Goal: Task Accomplishment & Management: Manage account settings

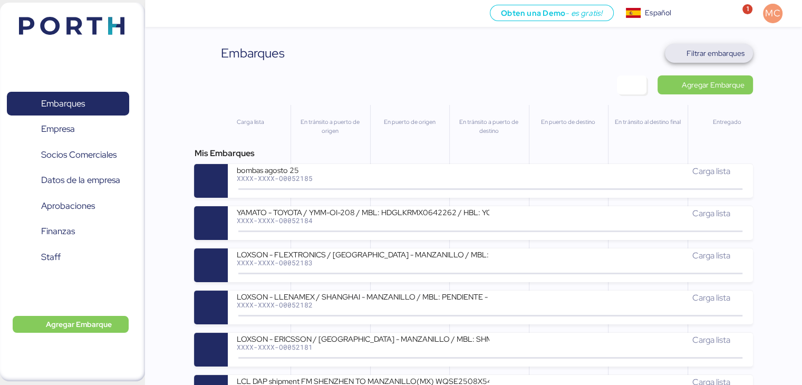
click at [725, 54] on span "Filtrar embarques" at bounding box center [715, 53] width 58 height 13
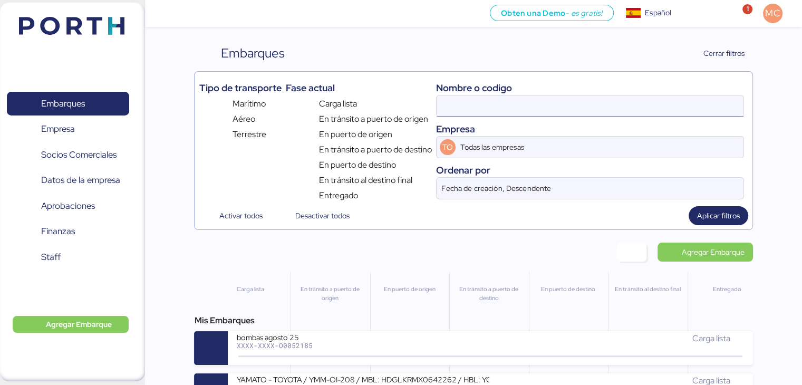
click at [589, 106] on input at bounding box center [590, 105] width 307 height 21
type input "maquinaria"
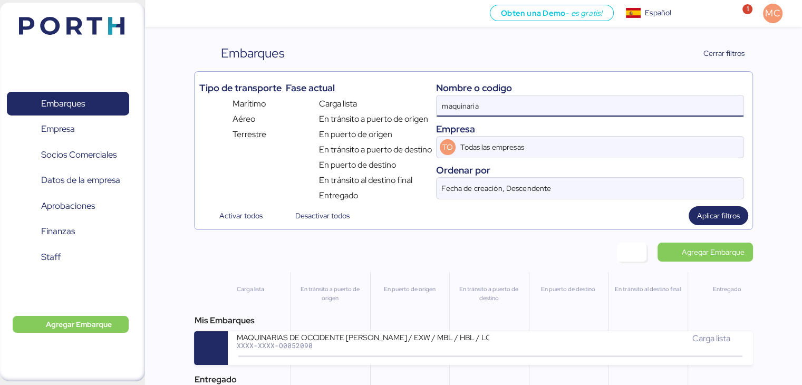
scroll to position [53, 0]
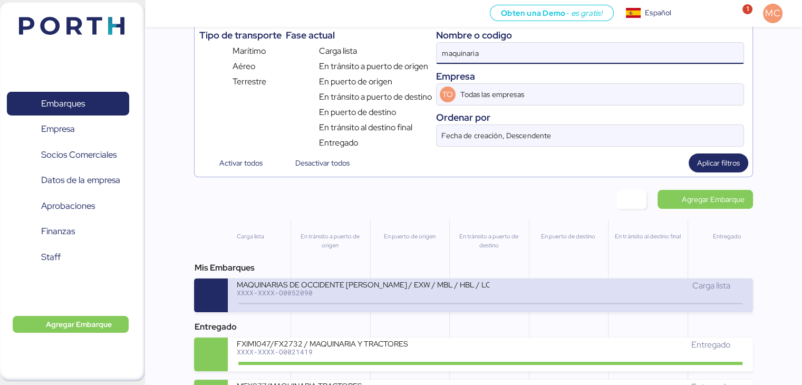
click at [350, 292] on div "XXXX-XXXX-O0052090" at bounding box center [362, 292] width 253 height 7
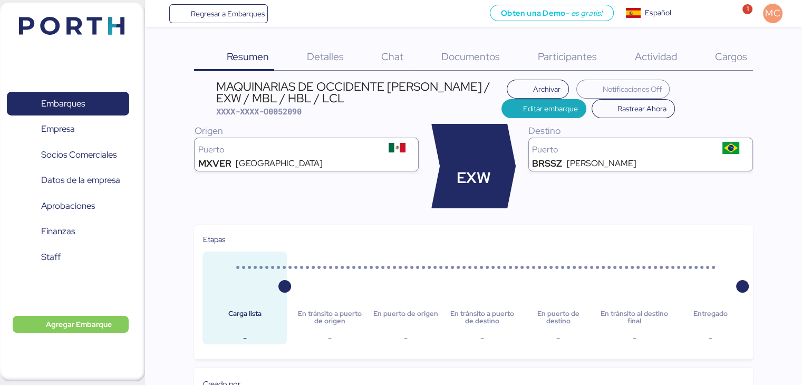
click at [718, 54] on span "Cargos" at bounding box center [731, 57] width 32 height 14
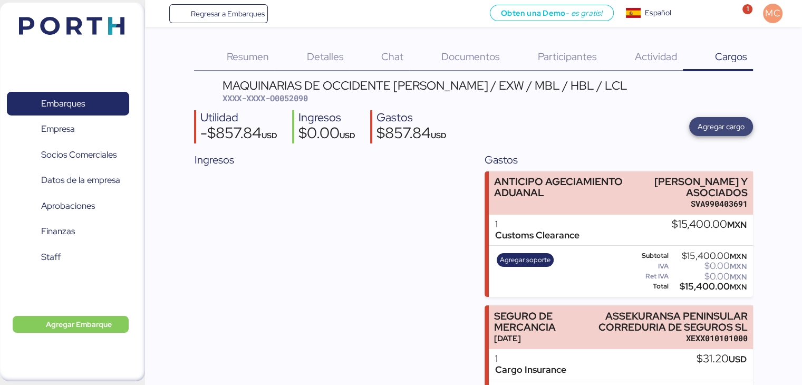
click at [709, 129] on span "Agregar cargo" at bounding box center [720, 126] width 47 height 13
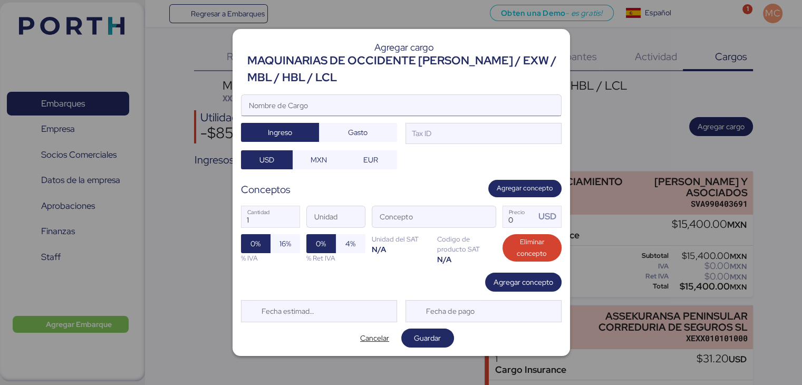
click at [336, 101] on input "Nombre de Cargo" at bounding box center [400, 105] width 319 height 21
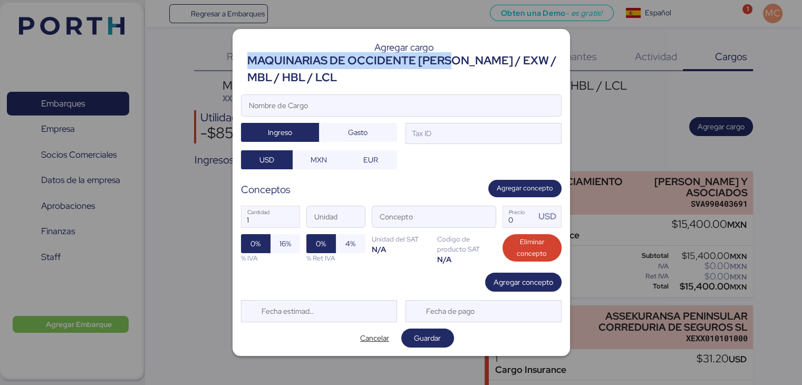
drag, startPoint x: 250, startPoint y: 59, endPoint x: 453, endPoint y: 65, distance: 203.1
click at [453, 65] on div "MAQUINARIAS DE OCCIDENTE [PERSON_NAME] / EXW / MBL / HBL / LCL" at bounding box center [404, 69] width 314 height 34
copy div "MAQUINARIAS DE OCCIDENTE SYLAS"
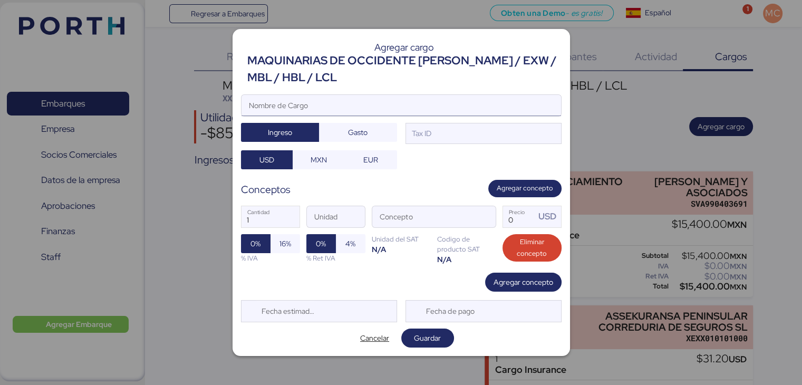
click at [409, 96] on input "Nombre de Cargo" at bounding box center [400, 105] width 319 height 21
paste input "MAQUINARIAS DE OCCIDENTE SYLAS"
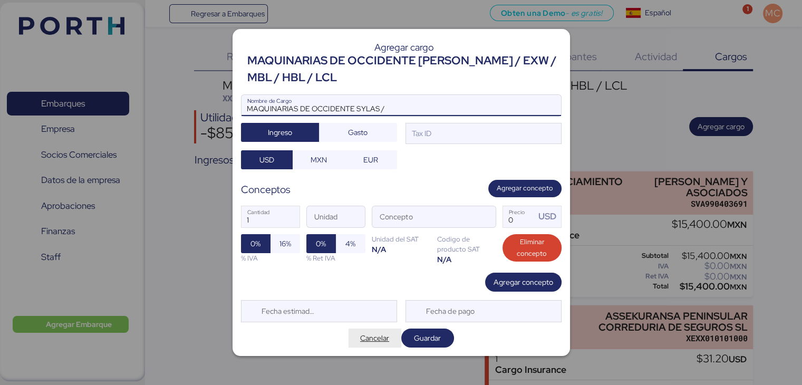
type input "MAQUINARIAS DE OCCIDENTE SYLAS /"
click at [366, 337] on span "Cancelar" at bounding box center [374, 338] width 29 height 13
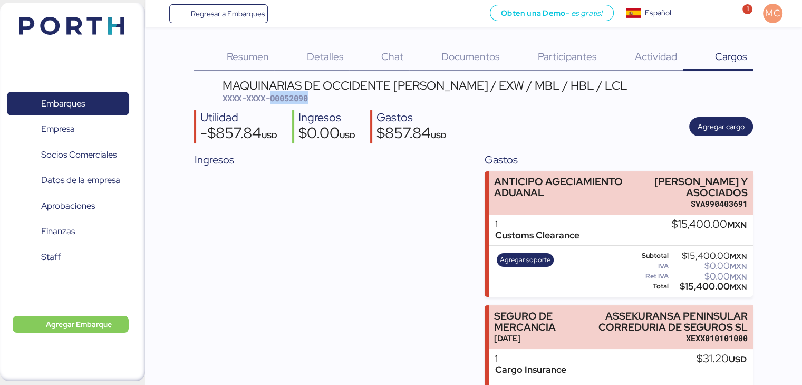
drag, startPoint x: 315, startPoint y: 101, endPoint x: 271, endPoint y: 96, distance: 44.1
click at [271, 96] on div "MAQUINARIAS DE OCCIDENTE SYLAS - SANTOS / EXW / MBL / HBL / LCL XXXX-XXXX-O0052…" at bounding box center [424, 92] width 405 height 25
copy span "O0052090"
click at [726, 125] on span "Agregar cargo" at bounding box center [720, 126] width 47 height 13
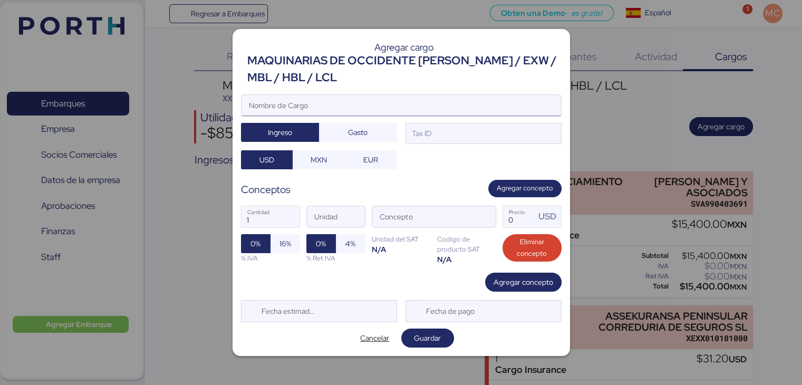
click at [377, 105] on input "Nombre de Cargo" at bounding box center [400, 105] width 319 height 21
paste input "O0052090"
drag, startPoint x: 455, startPoint y: 62, endPoint x: 434, endPoint y: 64, distance: 21.3
click at [434, 64] on div "MAQUINARIAS DE OCCIDENTE [PERSON_NAME] / EXW / MBL / HBL / LCL" at bounding box center [404, 69] width 314 height 34
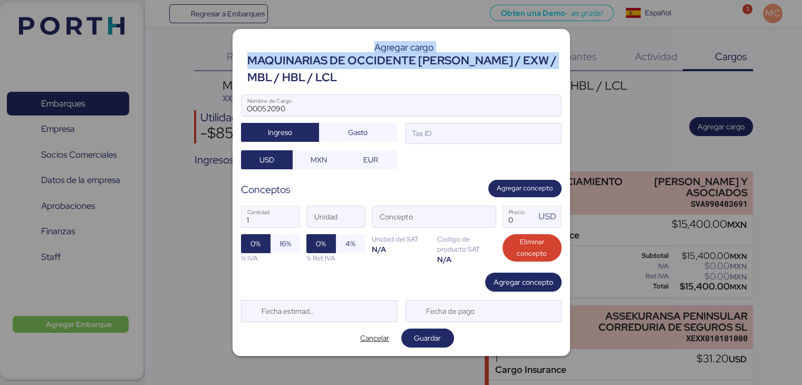
drag, startPoint x: 553, startPoint y: 62, endPoint x: 244, endPoint y: 66, distance: 309.0
click at [244, 66] on header "Agregar cargo MAQUINARIAS DE OCCIDENTE SYLAS - SANTOS / EXW / MBL / HBL / LCL" at bounding box center [401, 61] width 321 height 49
copy header "Agregar cargo MAQUINARIAS DE OCCIDENTE SYLAS - SANTOS / EXW /"
click at [304, 68] on div "MAQUINARIAS DE OCCIDENTE [PERSON_NAME] / EXW / MBL / HBL / LCL" at bounding box center [404, 69] width 314 height 34
drag, startPoint x: 560, startPoint y: 60, endPoint x: 249, endPoint y: 65, distance: 311.6
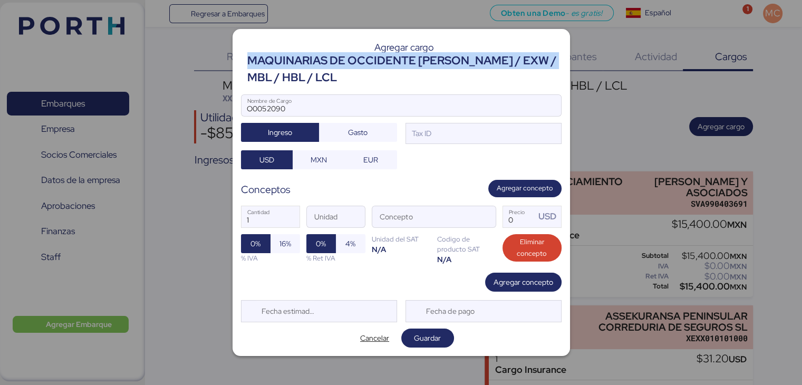
click at [249, 65] on div "MAQUINARIAS DE OCCIDENTE [PERSON_NAME] / EXW / MBL / HBL / LCL" at bounding box center [404, 69] width 314 height 34
copy div "MAQUINARIAS DE OCCIDENTE SYLAS - SANTOS / EXW /"
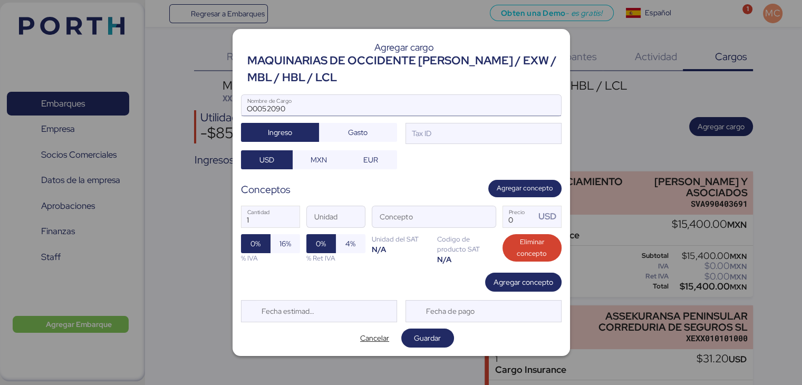
click at [246, 106] on input "O0052090" at bounding box center [400, 105] width 319 height 21
paste input "MAQUINARIAS DE OCCIDENTE SYLAS - SANTOS / EXW /"
type input "MAQUINARIAS DE OCCIDENTE [PERSON_NAME] / EXW / O0052090"
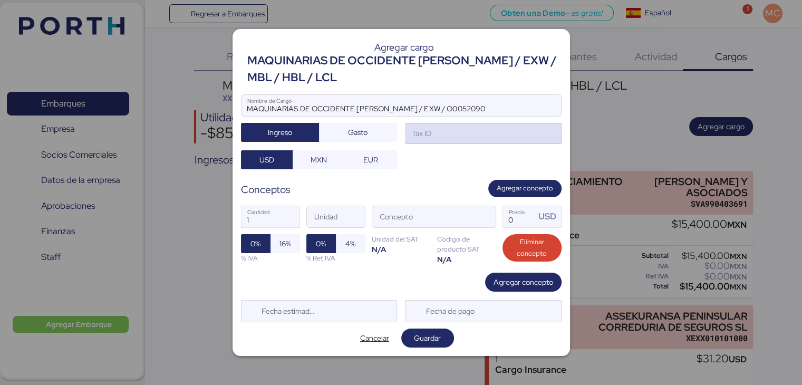
click at [458, 132] on div "Tax ID" at bounding box center [483, 133] width 156 height 21
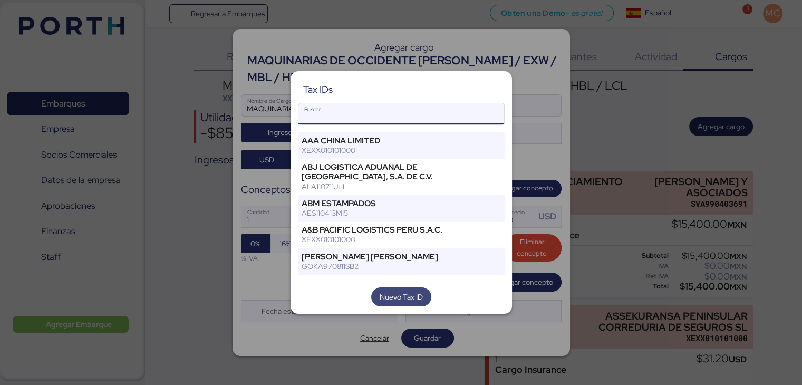
click at [411, 297] on span "Nuevo Tax ID" at bounding box center [401, 296] width 43 height 13
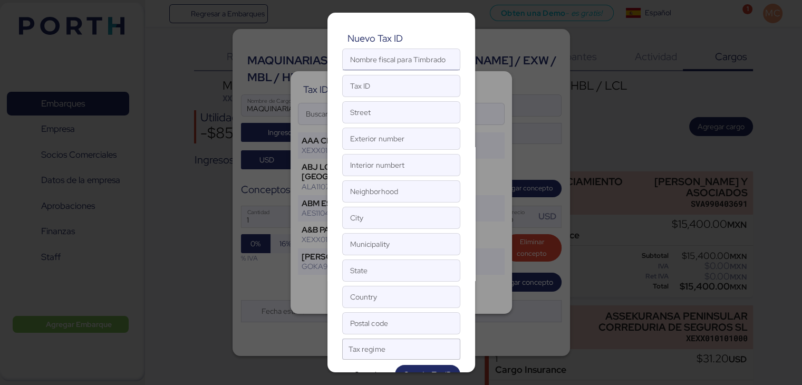
click at [400, 60] on input "Nombre fiscal para Timbrado" at bounding box center [401, 59] width 117 height 21
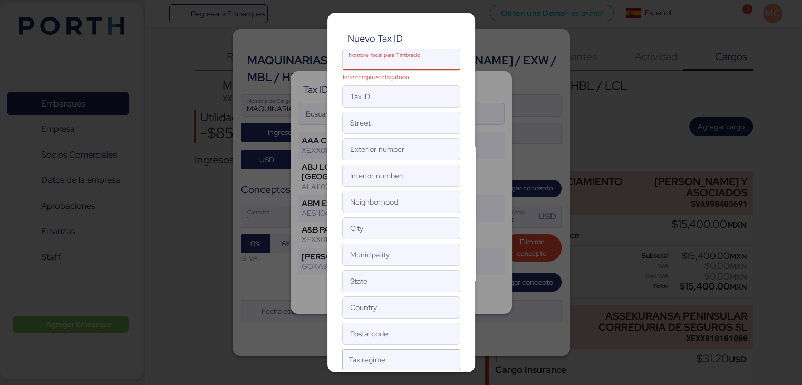
paste input "MAQUINARIAS DE OCCIDENTE SYLAS"
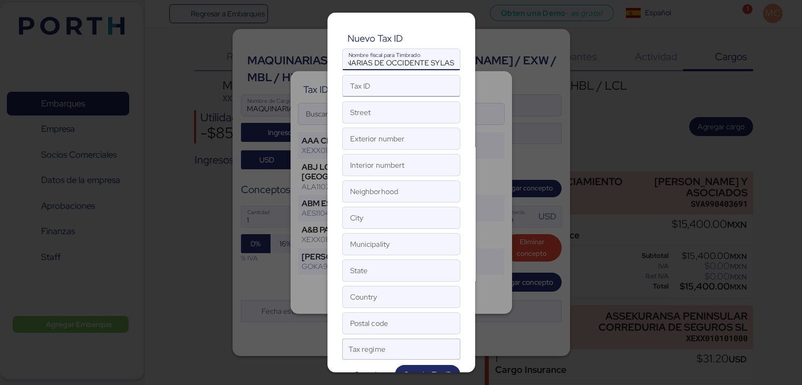
type input "MAQUINARIAS DE OCCIDENTE SYLAS"
click at [380, 88] on input "Tax ID" at bounding box center [401, 85] width 117 height 21
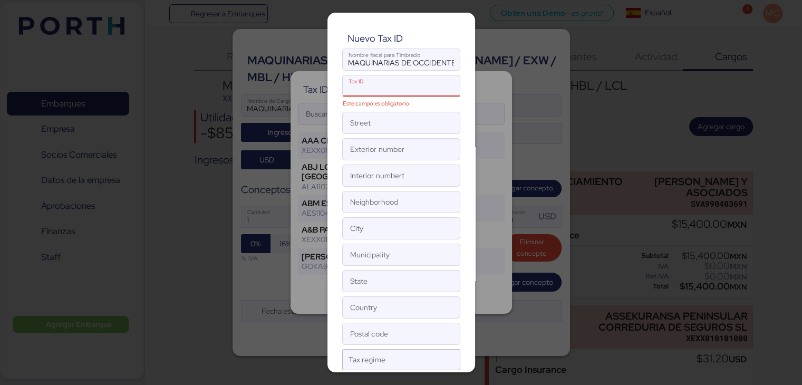
paste input "MOS221202FV5"
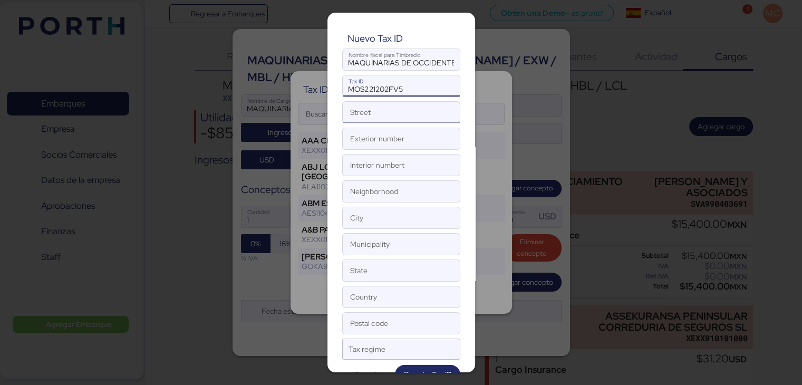
type input "MOS221202FV5"
click at [369, 116] on input "Street" at bounding box center [401, 112] width 117 height 21
paste input "GUADALUPE VICTORIA"
type input "GUADALUPE VICTORIA"
click at [356, 139] on input "Exterior number" at bounding box center [401, 138] width 117 height 21
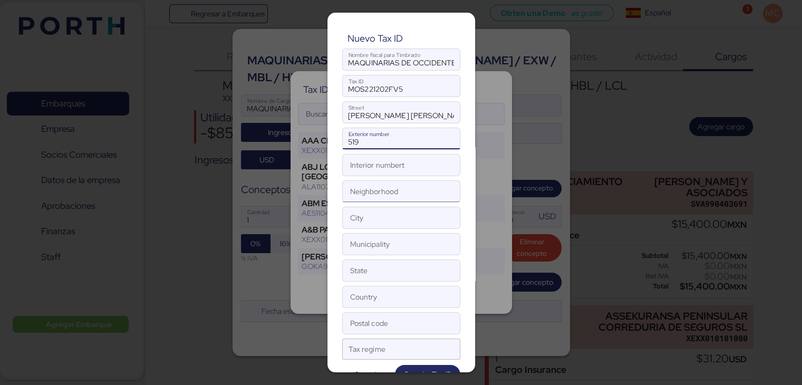
type input "519"
click at [358, 181] on input "Neighborhood" at bounding box center [401, 191] width 117 height 21
paste input "ANALCO"
type input "ANALCO"
click at [386, 213] on input "City" at bounding box center [401, 217] width 117 height 21
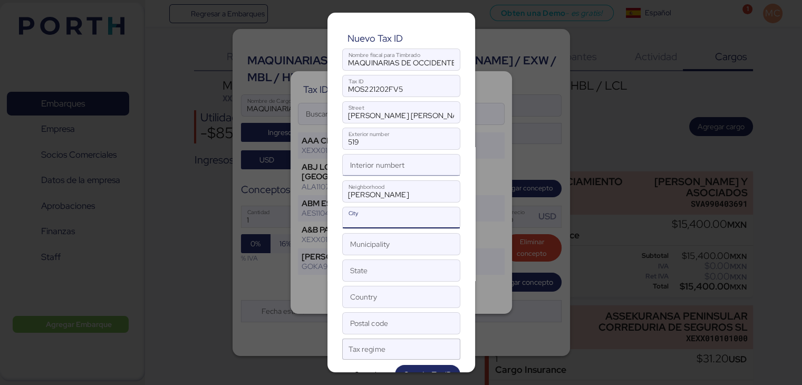
click at [385, 159] on input "Interior numbert" at bounding box center [401, 164] width 117 height 21
type input "s"
type input "SIN NUMERO"
click at [354, 187] on input "ANALCO" at bounding box center [401, 191] width 117 height 21
click at [358, 211] on input "City" at bounding box center [401, 217] width 117 height 21
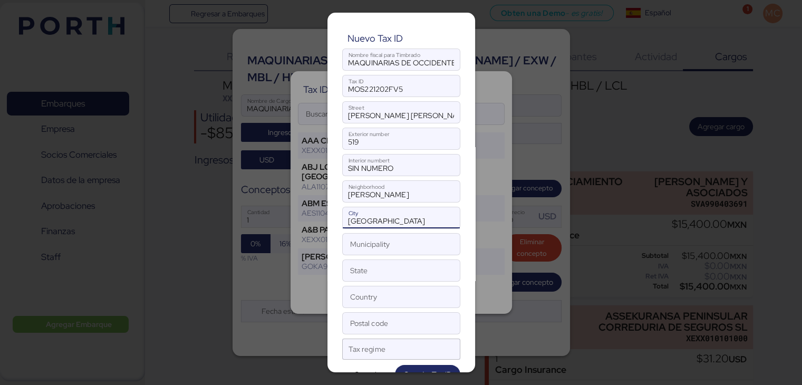
type input "GUADALAJARA"
type input "JALISCO"
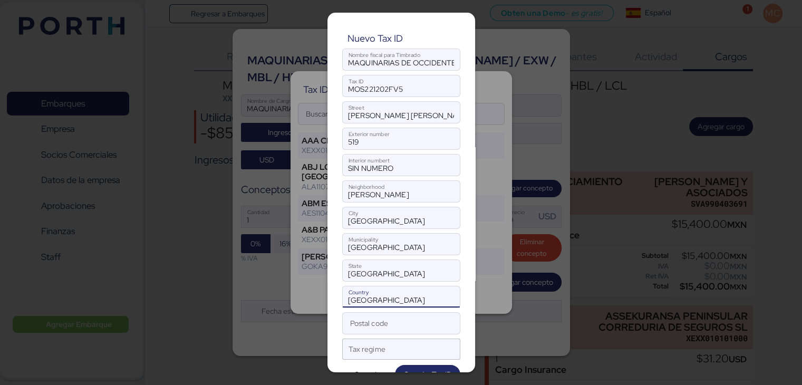
type input "MEXICO"
type input "44450"
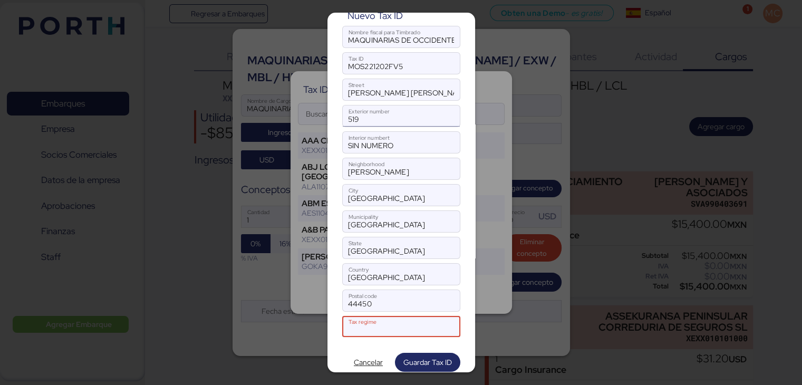
scroll to position [35, 0]
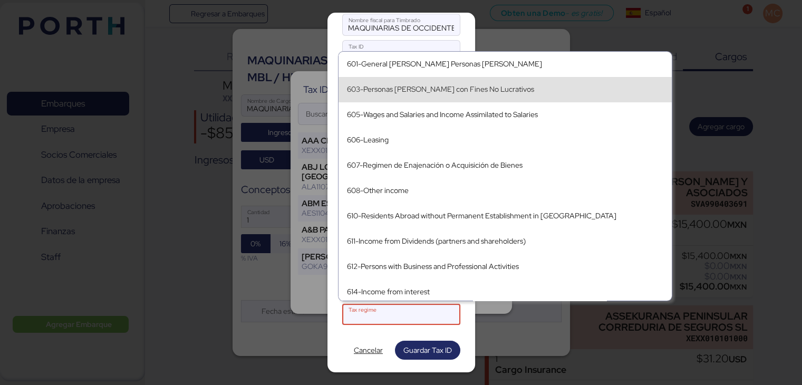
click at [361, 85] on div "603-Personas Morales con Fines No Lucrativos" at bounding box center [505, 89] width 316 height 9
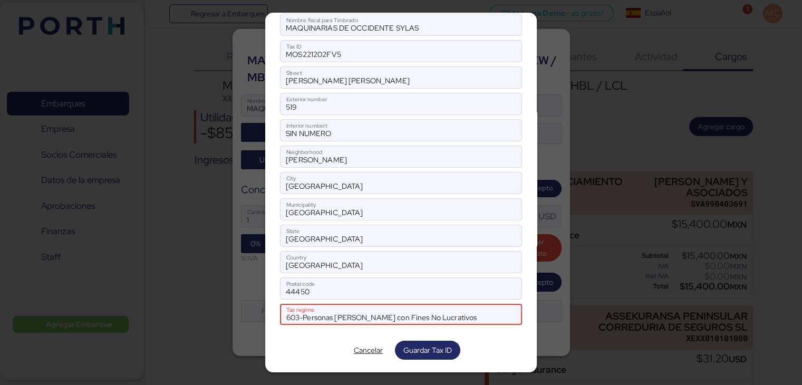
click at [365, 316] on span "603-Personas Morales con Fines No Lucrativos" at bounding box center [381, 317] width 191 height 9
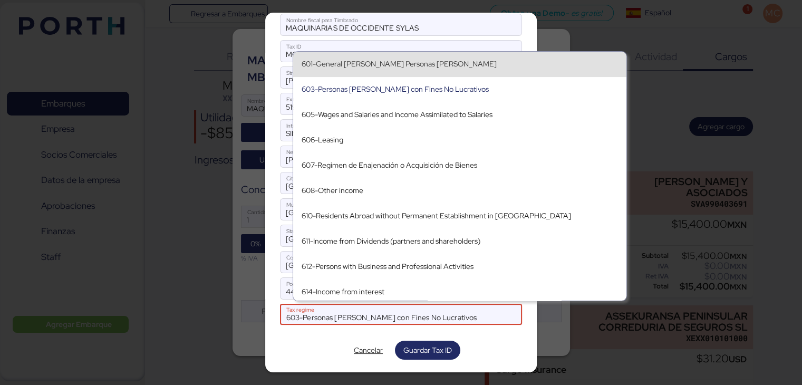
click at [363, 64] on div "601-General de Ley Personas Morales" at bounding box center [460, 64] width 316 height 9
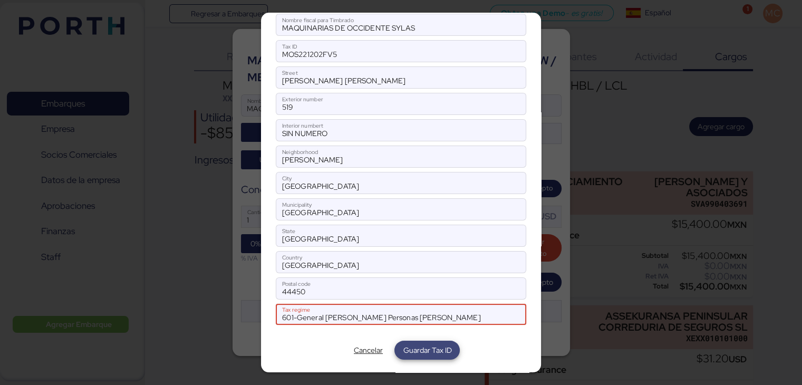
click at [417, 350] on span "Guardar Tax ID" at bounding box center [427, 350] width 49 height 13
click at [418, 346] on span "Guardar Tax ID" at bounding box center [427, 350] width 49 height 13
click at [440, 318] on span "601-General de Ley Personas Morales" at bounding box center [381, 317] width 198 height 9
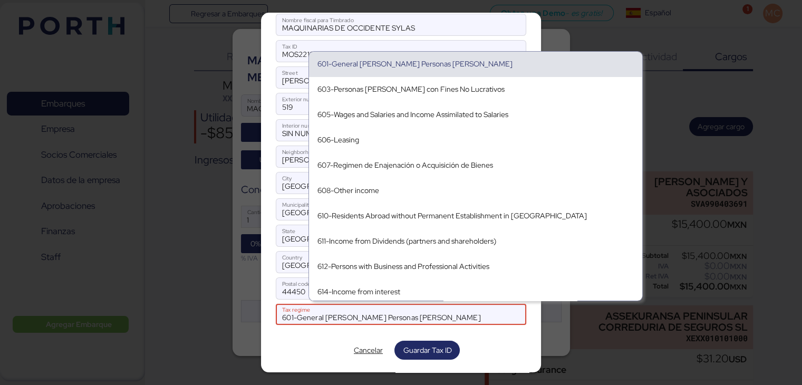
click at [481, 316] on div at bounding box center [492, 314] width 22 height 21
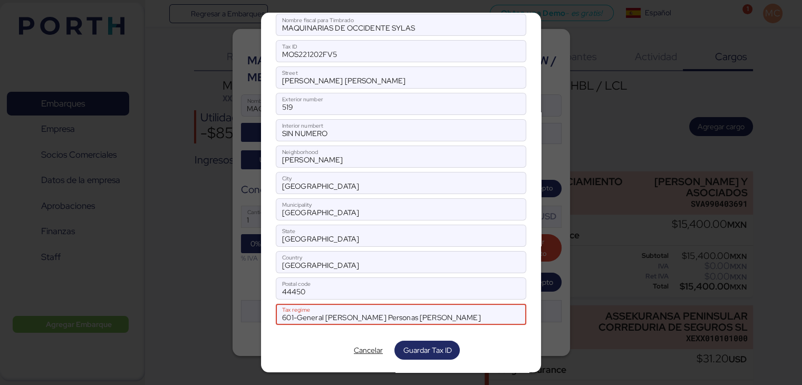
click at [481, 316] on div at bounding box center [492, 314] width 22 height 21
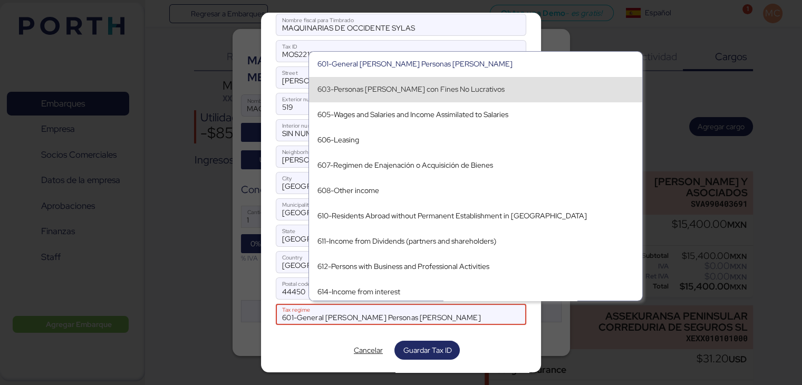
click at [364, 91] on div "603-Personas Morales con Fines No Lucrativos" at bounding box center [475, 89] width 316 height 9
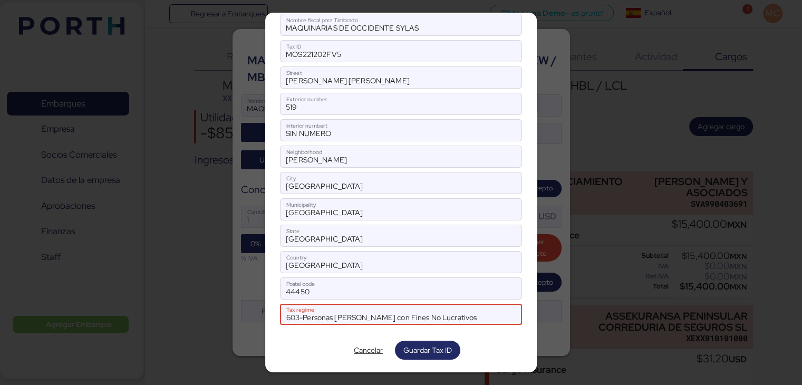
click at [387, 313] on span "603-Personas Morales con Fines No Lucrativos" at bounding box center [381, 317] width 191 height 9
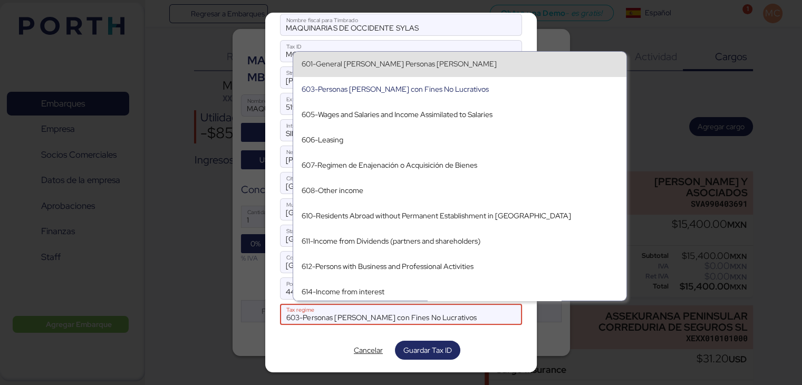
click at [344, 66] on div "601-General de Ley Personas Morales" at bounding box center [460, 64] width 316 height 9
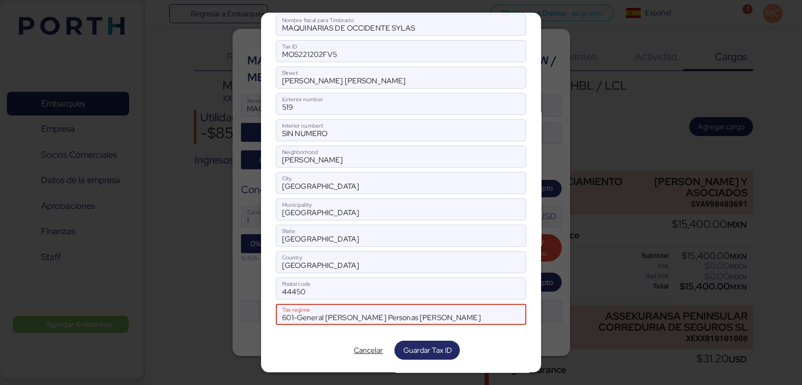
click at [331, 331] on div at bounding box center [401, 330] width 250 height 11
click at [337, 313] on span "601-General de Ley Personas Morales" at bounding box center [381, 317] width 198 height 9
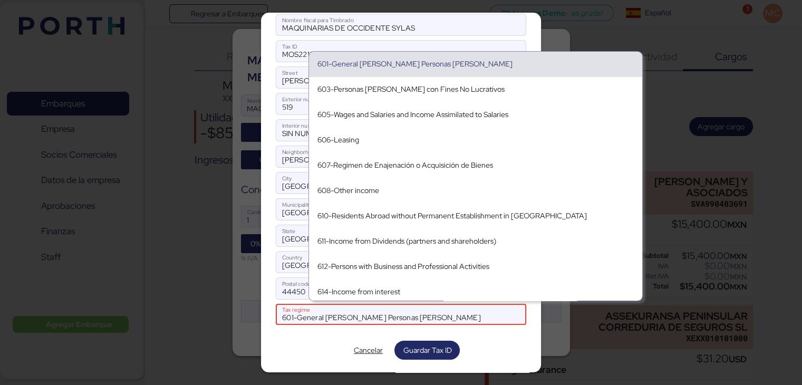
click at [361, 60] on div "601-General de Ley Personas Morales" at bounding box center [475, 64] width 316 height 9
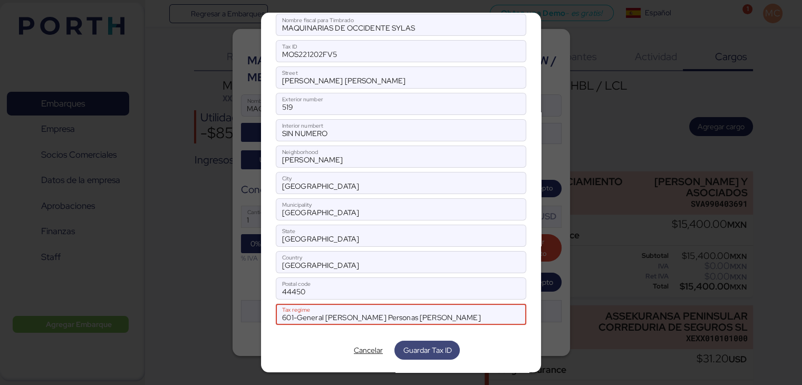
click at [421, 344] on span "Guardar Tax ID" at bounding box center [427, 350] width 49 height 13
click at [421, 350] on span "Guardar Tax ID" at bounding box center [427, 350] width 49 height 13
click at [354, 347] on span "Cancelar" at bounding box center [368, 350] width 29 height 13
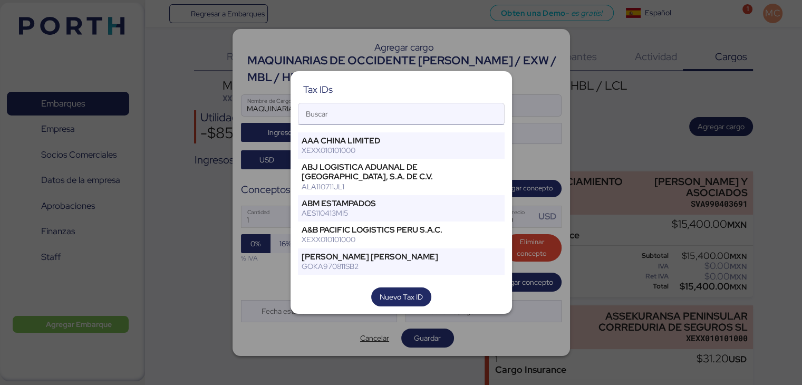
click at [461, 111] on input "Buscar" at bounding box center [401, 113] width 206 height 21
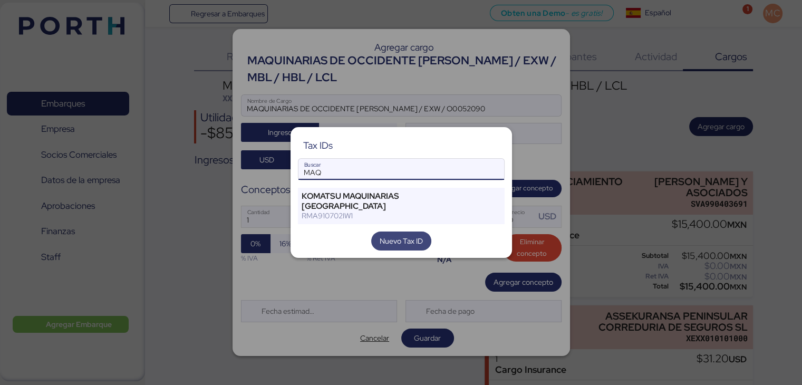
type input "MAQ"
click at [405, 235] on span "Nuevo Tax ID" at bounding box center [401, 241] width 43 height 13
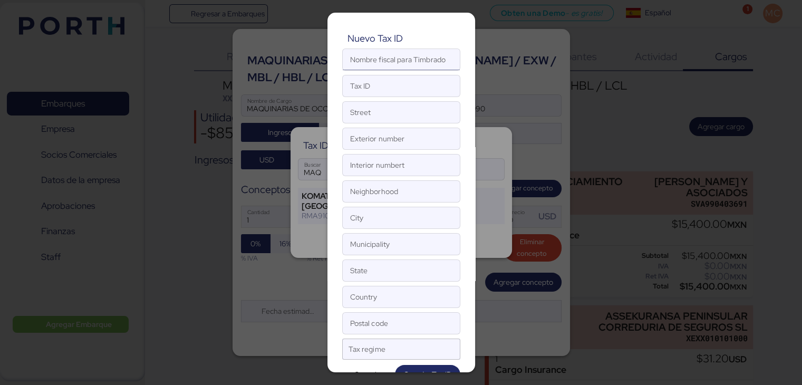
click at [401, 62] on input "Nombre fiscal para Timbrado" at bounding box center [401, 59] width 117 height 21
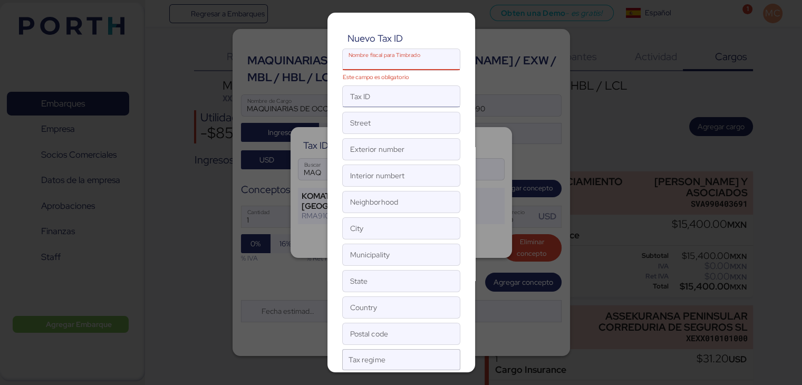
paste input "MAQUINARIAS DE OCCIDENTE SYLAS"
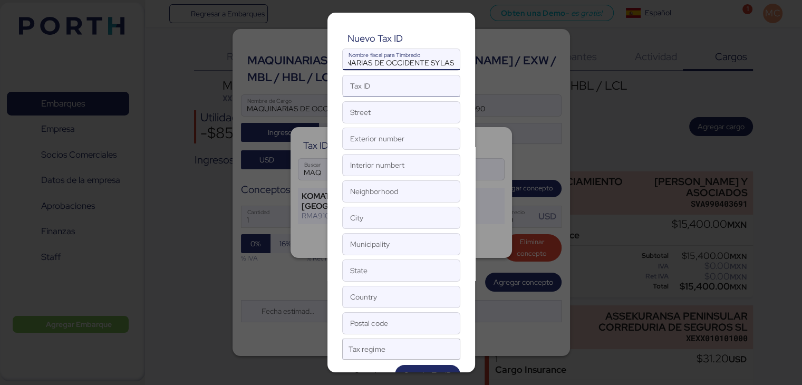
type input "MAQUINARIAS DE OCCIDENTE SYLAS"
click at [384, 88] on input "Tax ID" at bounding box center [401, 85] width 117 height 21
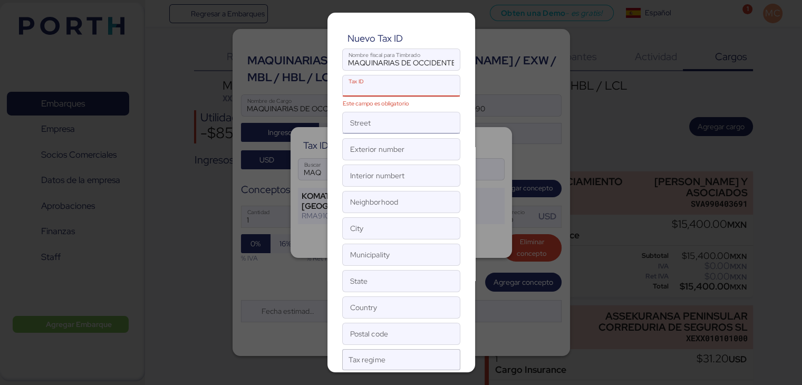
paste input "MOS221202FV5"
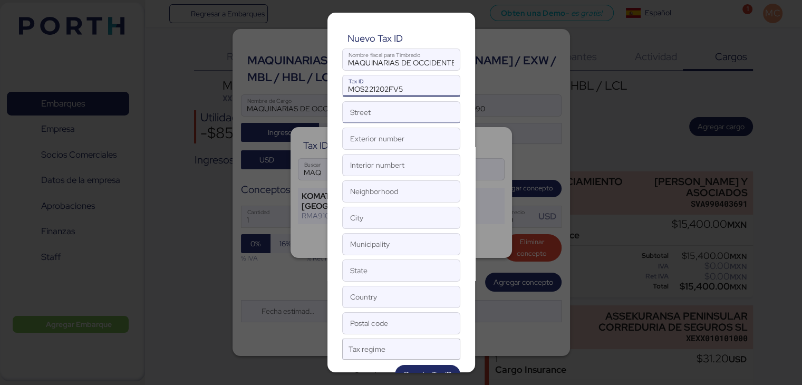
type input "MOS221202FV5"
click at [364, 116] on input "Street" at bounding box center [401, 112] width 117 height 21
paste input "GUADALUPE VICTORIA"
type input "GUADALUPE VICTORIA"
click at [381, 134] on input "Exterior number" at bounding box center [401, 138] width 117 height 21
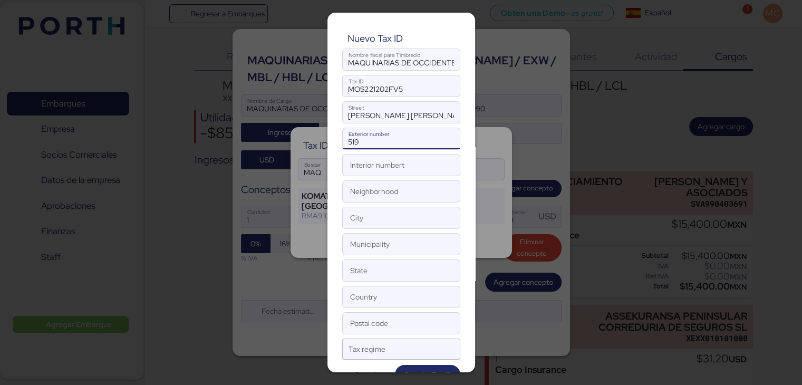
type input "519"
type input "SIN NUMERO"
paste input "ANALCO"
type input "ANALCO"
click at [375, 217] on input "City" at bounding box center [401, 217] width 117 height 21
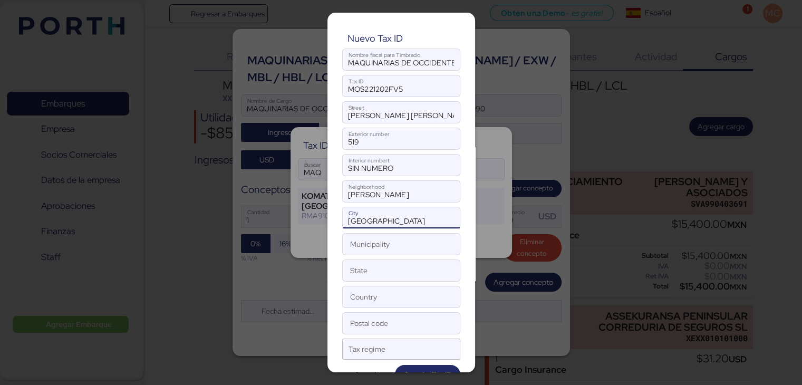
type input "GUADALAJARA"
type input "JALISCO"
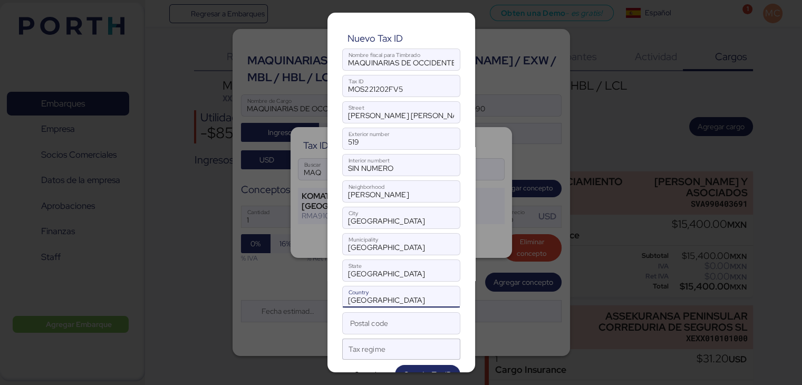
type input "MEXICO"
type input "44450"
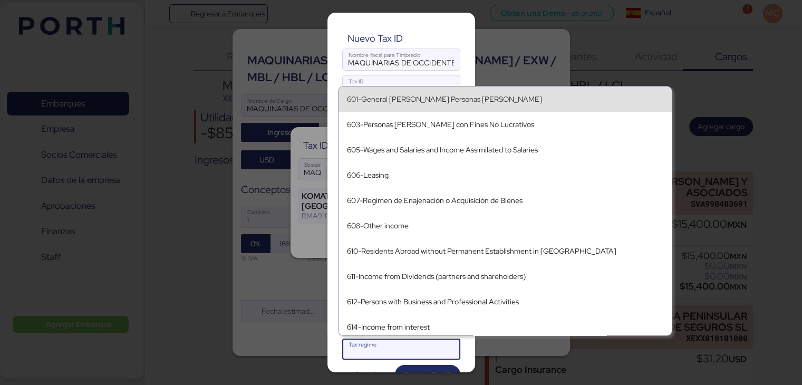
click at [382, 97] on div "601-General de Ley Personas Morales" at bounding box center [505, 99] width 316 height 9
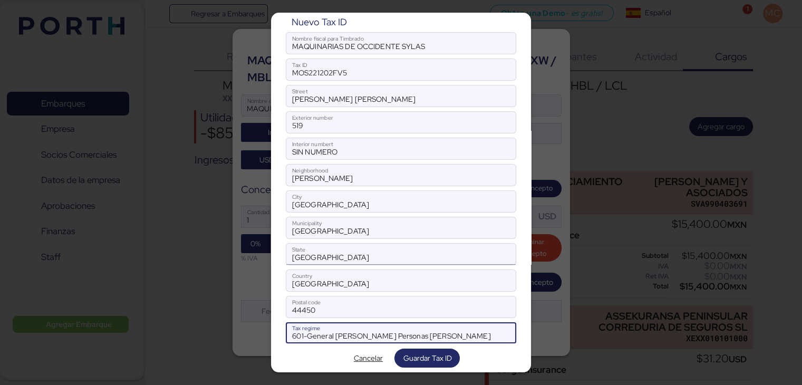
scroll to position [24, 0]
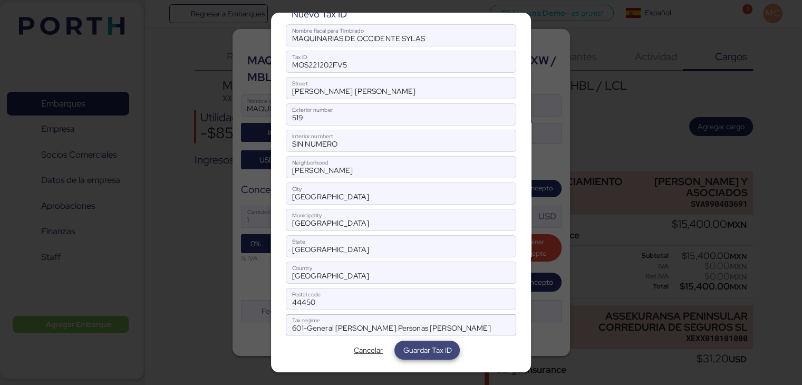
click at [430, 350] on span "Guardar Tax ID" at bounding box center [427, 350] width 49 height 13
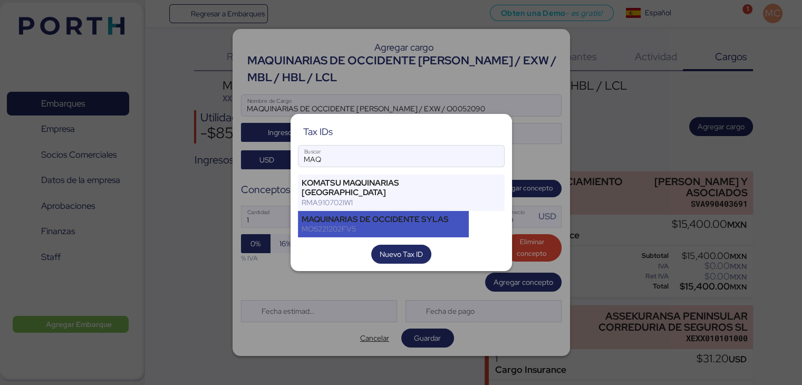
click at [431, 224] on div "MOS221202FV5" at bounding box center [384, 228] width 164 height 9
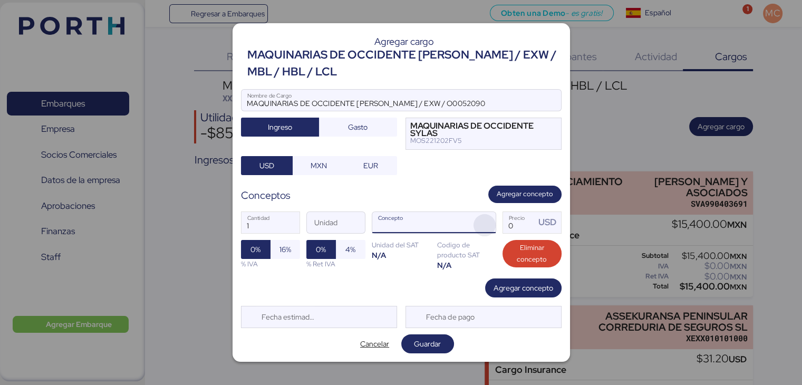
click at [488, 226] on span "button" at bounding box center [484, 225] width 22 height 22
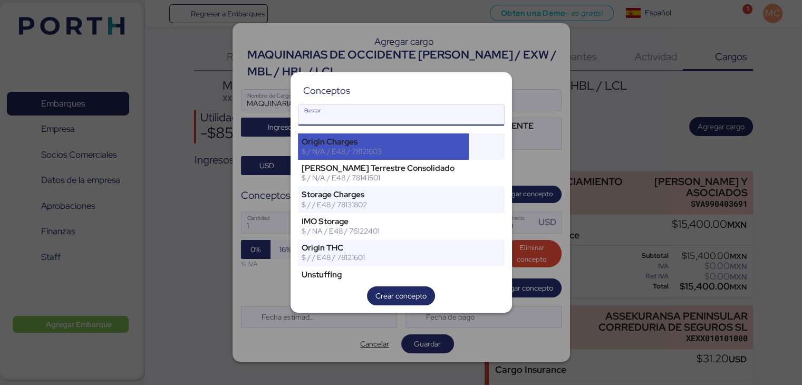
click at [430, 149] on div "$ / N/A / E48 / 78121603" at bounding box center [384, 151] width 164 height 9
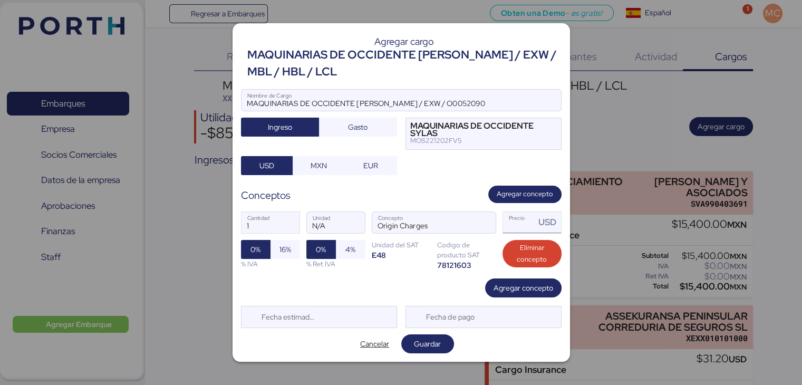
click at [511, 220] on input "Precio USD" at bounding box center [519, 222] width 33 height 21
type input "415"
click at [289, 247] on span "16%" at bounding box center [285, 249] width 12 height 13
click at [523, 192] on span "Agregar concepto" at bounding box center [525, 194] width 56 height 12
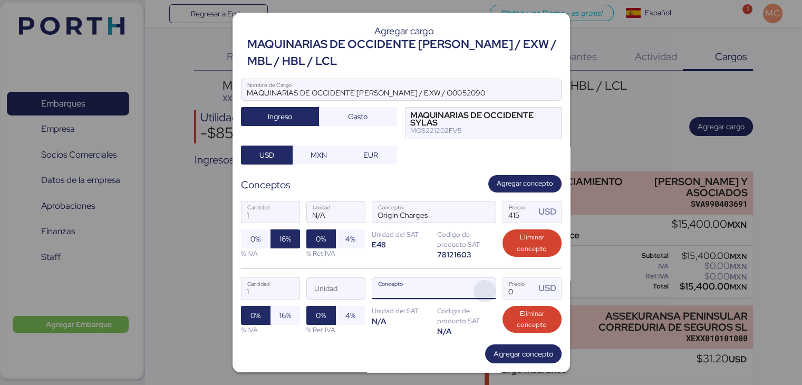
click at [477, 296] on span "button" at bounding box center [484, 291] width 22 height 22
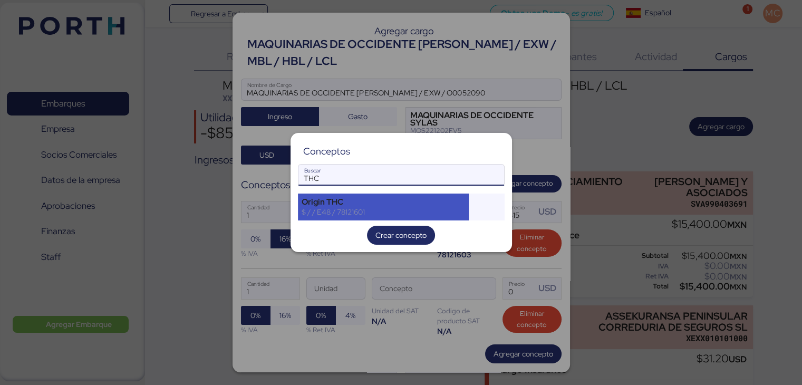
type input "THC"
click at [424, 207] on div "$ / / E48 / 78121601" at bounding box center [384, 211] width 164 height 9
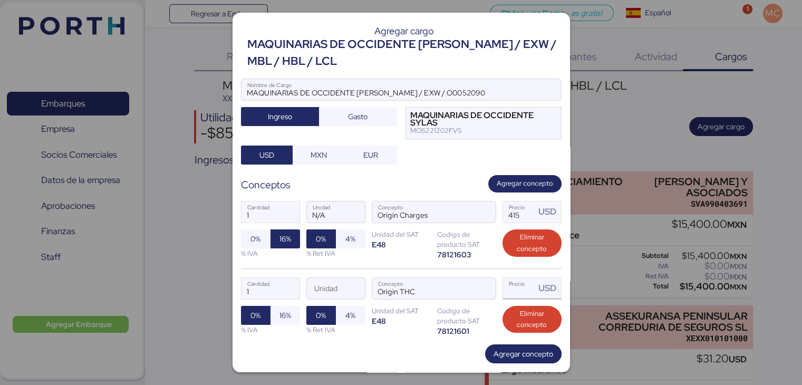
click at [507, 289] on input "Precio USD" at bounding box center [519, 288] width 33 height 21
type input "0"
type input "290"
click at [493, 353] on span "Agregar concepto" at bounding box center [523, 353] width 60 height 13
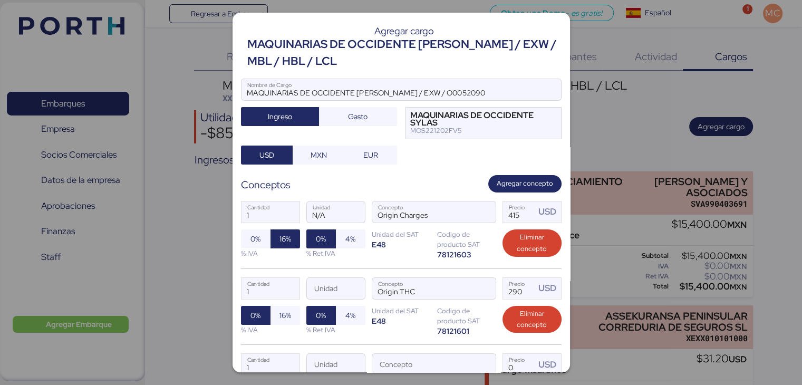
scroll to position [105, 0]
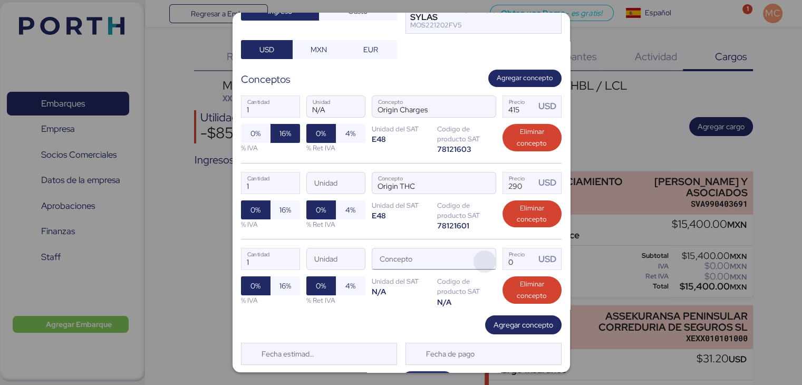
click at [479, 259] on span "button" at bounding box center [484, 261] width 22 height 22
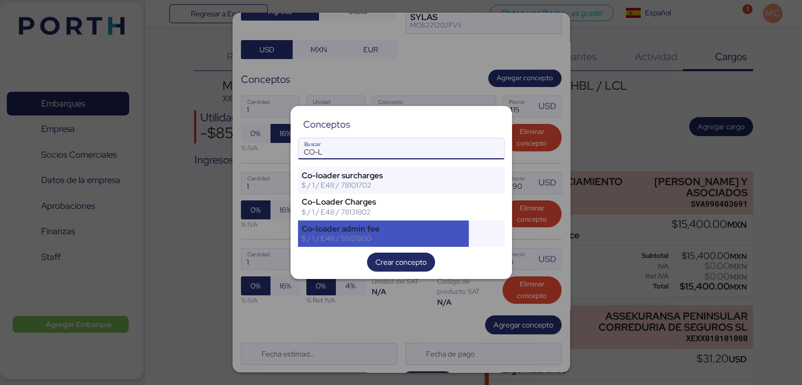
type input "CO-L"
click at [459, 240] on div "$ / 1 / E48 / 55121800" at bounding box center [384, 238] width 164 height 9
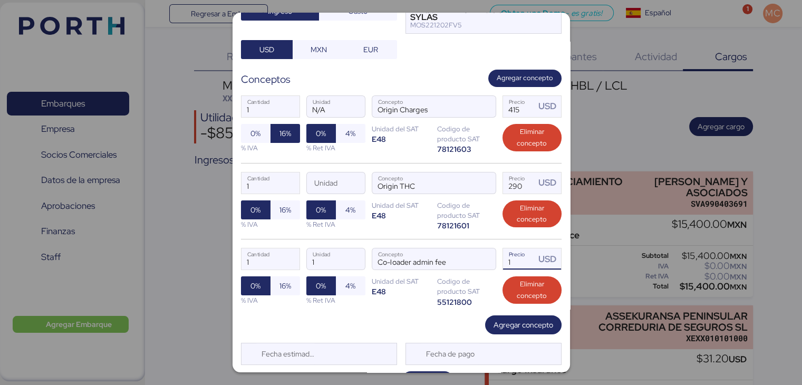
click at [506, 258] on input "1" at bounding box center [519, 258] width 33 height 21
type input "1"
type input "80"
click at [498, 328] on span "Agregar concepto" at bounding box center [523, 324] width 60 height 13
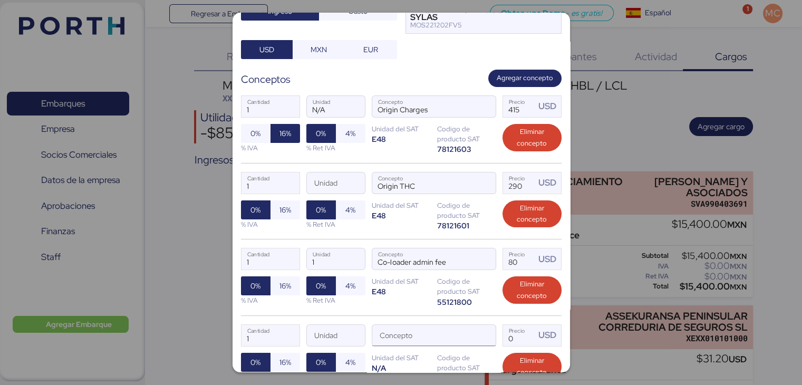
click at [422, 332] on input "Concepto" at bounding box center [421, 335] width 98 height 21
type input "CO-LOADER"
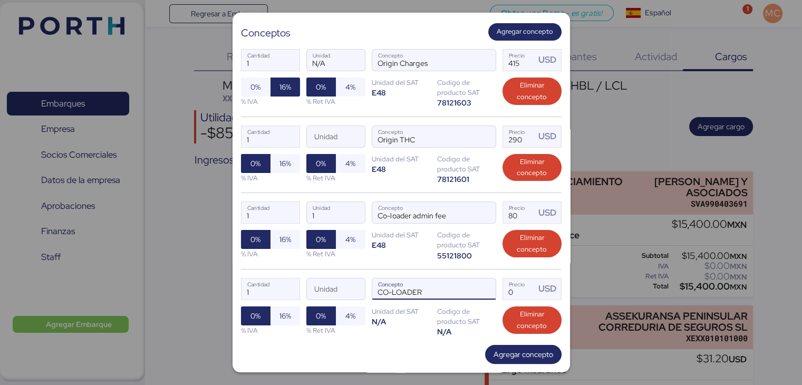
scroll to position [206, 0]
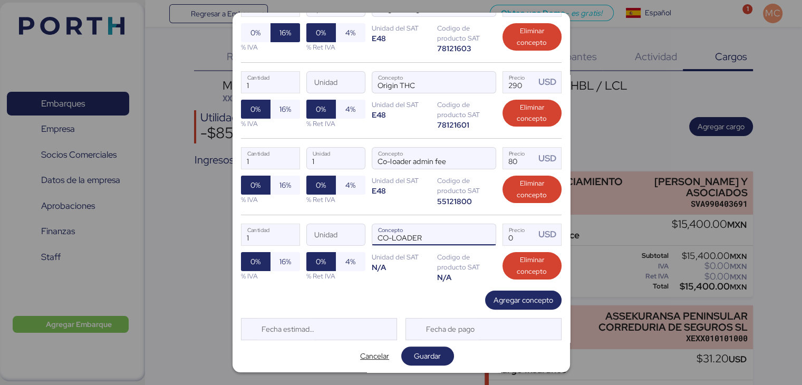
drag, startPoint x: 444, startPoint y: 240, endPoint x: 369, endPoint y: 236, distance: 75.5
click at [372, 236] on input "CO-LOADER" at bounding box center [421, 234] width 98 height 21
click at [476, 238] on span "button" at bounding box center [484, 237] width 22 height 22
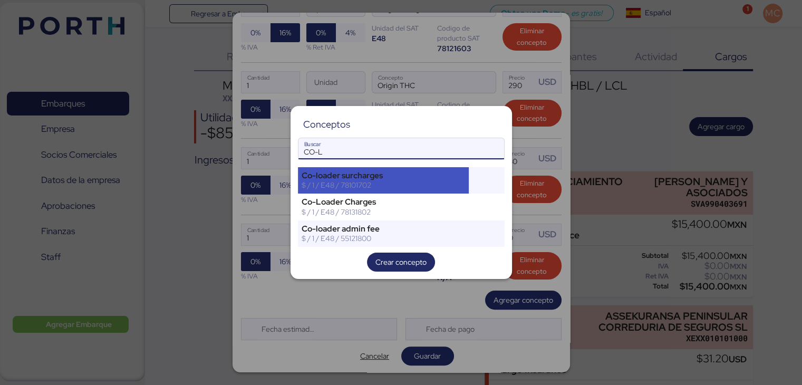
type input "CO-L"
click at [406, 181] on div "$ / 1 / E48 / 78101702" at bounding box center [384, 184] width 164 height 9
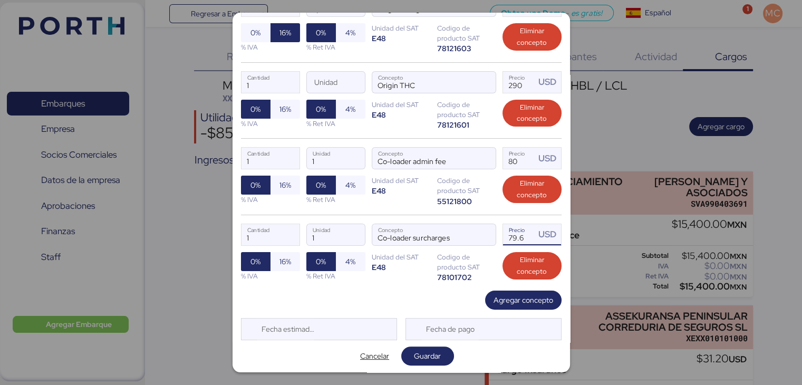
click at [507, 239] on input "79.6" at bounding box center [519, 234] width 33 height 21
click at [512, 237] on input "79.6" at bounding box center [519, 234] width 33 height 21
type input "40"
click at [495, 299] on span "Agregar concepto" at bounding box center [523, 300] width 60 height 13
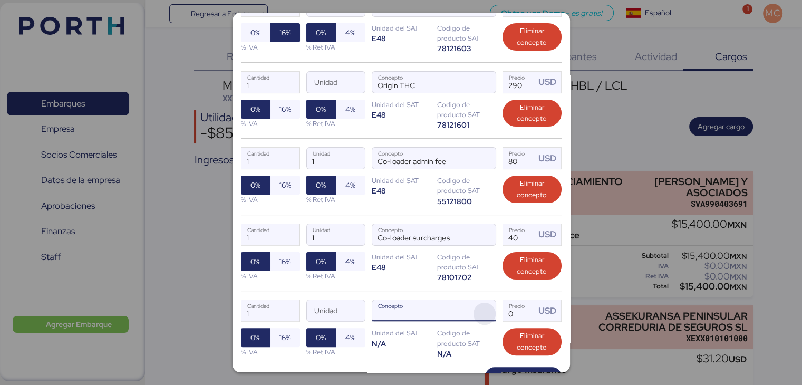
click at [481, 310] on span "button" at bounding box center [484, 314] width 22 height 22
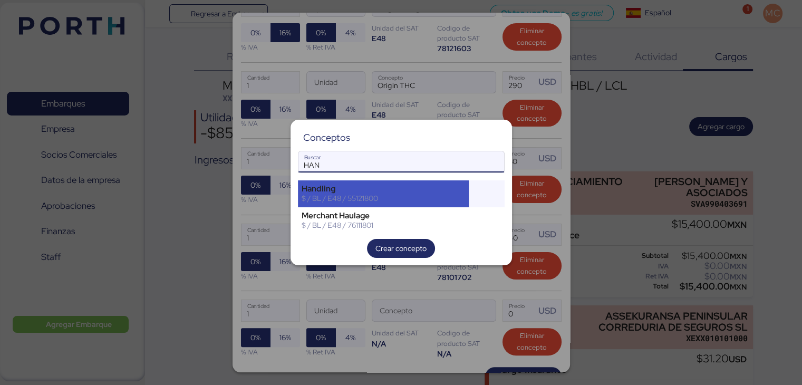
type input "HAN"
click at [405, 191] on div "Handling" at bounding box center [384, 188] width 164 height 9
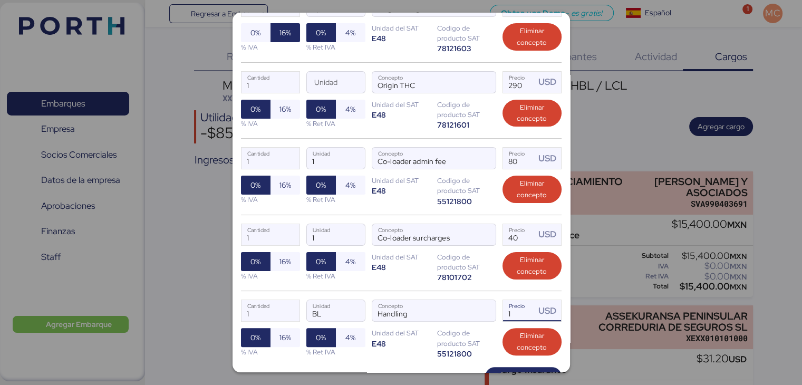
drag, startPoint x: 506, startPoint y: 314, endPoint x: 500, endPoint y: 313, distance: 6.4
click at [503, 313] on input "1" at bounding box center [519, 310] width 33 height 21
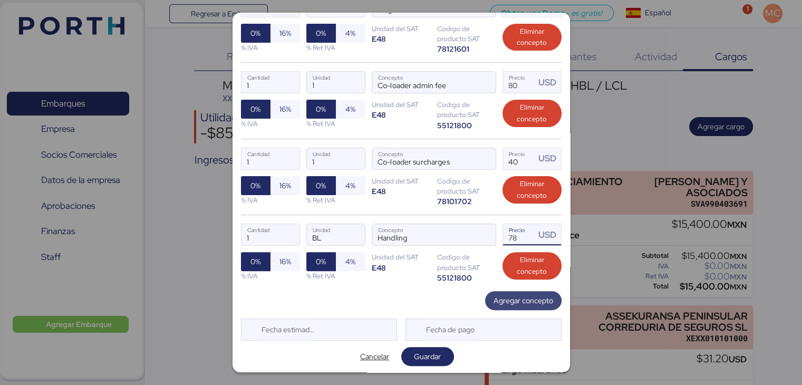
click at [507, 299] on span "Agregar concepto" at bounding box center [523, 300] width 60 height 13
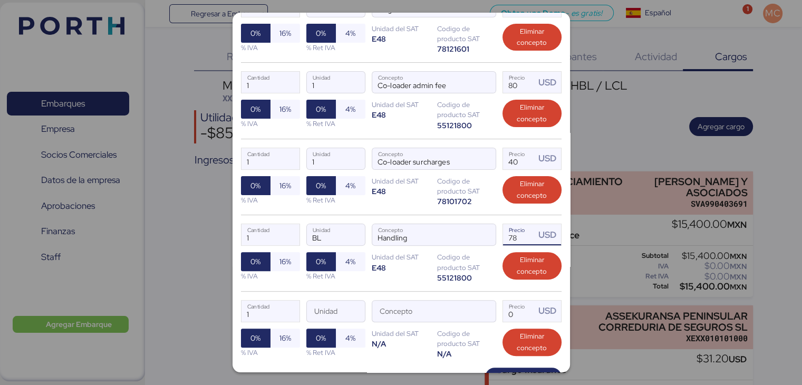
drag, startPoint x: 515, startPoint y: 232, endPoint x: 503, endPoint y: 229, distance: 12.0
click at [503, 229] on input "78" at bounding box center [519, 234] width 33 height 21
type input "80"
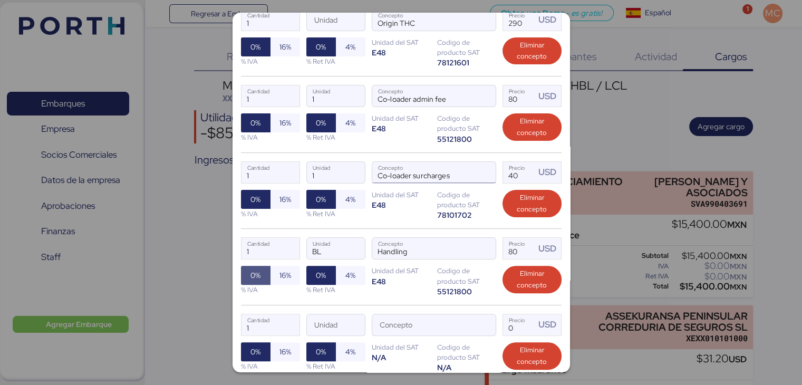
scroll to position [335, 0]
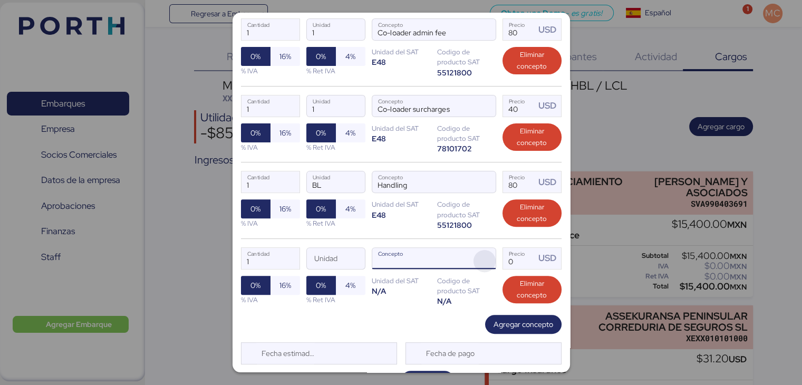
click at [479, 262] on span "button" at bounding box center [484, 261] width 22 height 22
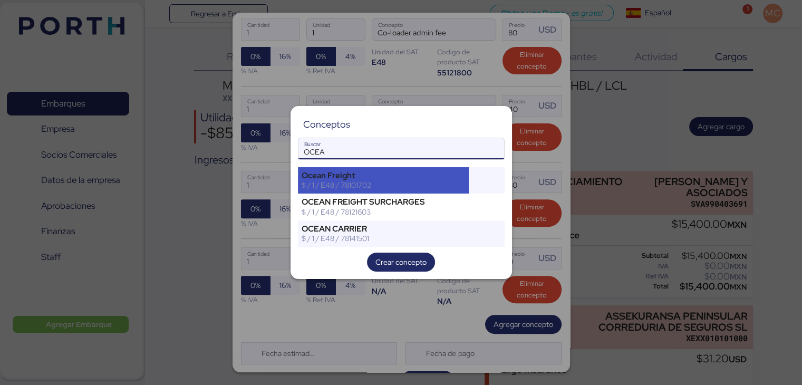
type input "OCEA"
click at [411, 183] on div "$ / 1 / E48 / 78101702" at bounding box center [384, 184] width 164 height 9
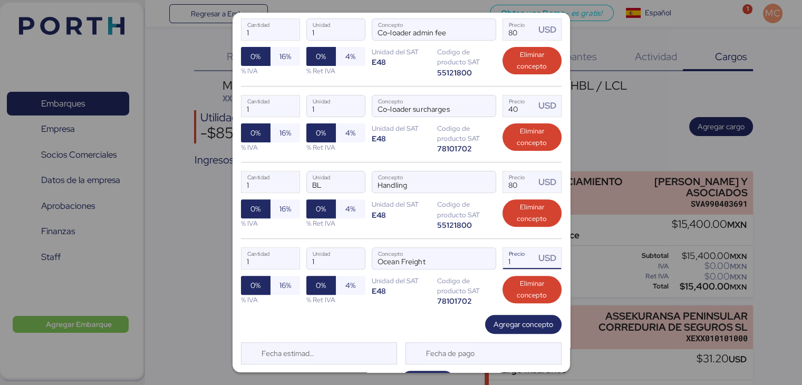
click at [503, 260] on input "1" at bounding box center [519, 258] width 33 height 21
drag, startPoint x: 499, startPoint y: 260, endPoint x: 491, endPoint y: 262, distance: 8.7
click at [490, 260] on div "1 Cantidad 1 Unidad Ocean Freight Concepto 1 Precio USD 0% 16% % IVA 0% 4% % Re…" at bounding box center [401, 276] width 321 height 76
drag, startPoint x: 508, startPoint y: 259, endPoint x: 495, endPoint y: 258, distance: 13.7
click at [495, 258] on div "1 Cantidad 1 Unidad Ocean Freight Concepto 1 Precio USD 0% 16% % IVA 0% 4% % Re…" at bounding box center [401, 276] width 321 height 76
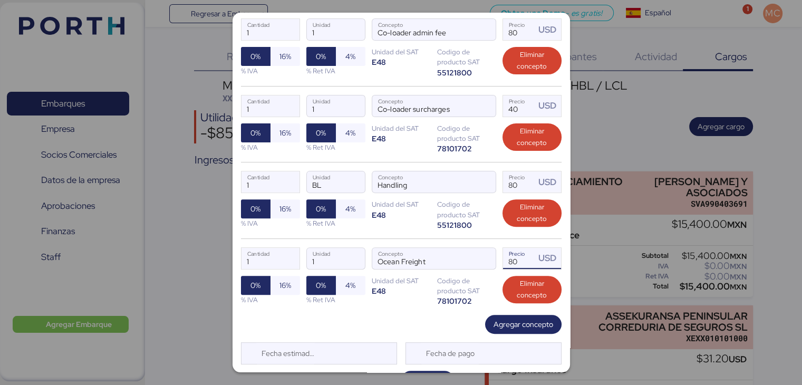
type input "80"
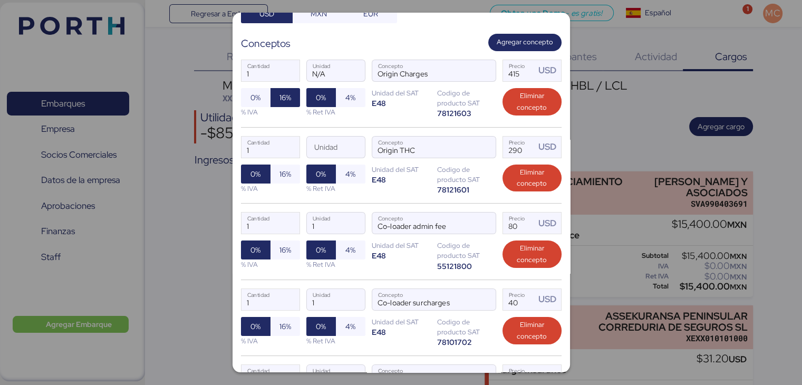
scroll to position [124, 0]
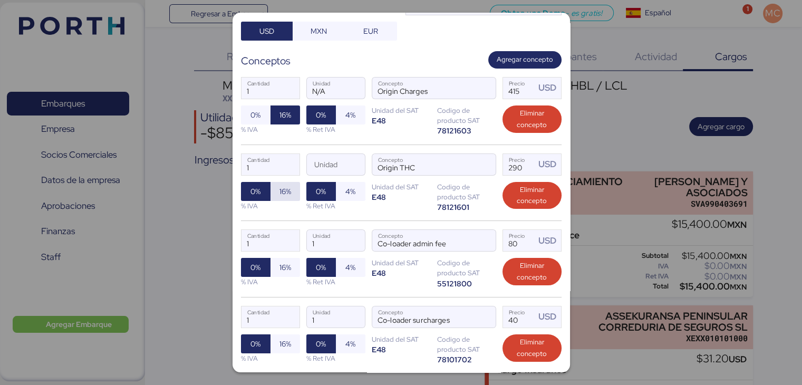
click at [284, 190] on span "16%" at bounding box center [285, 191] width 12 height 13
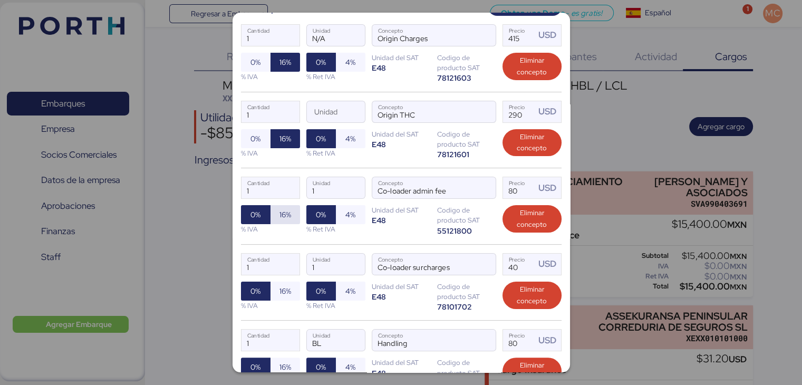
click at [285, 208] on span "16%" at bounding box center [285, 214] width 12 height 13
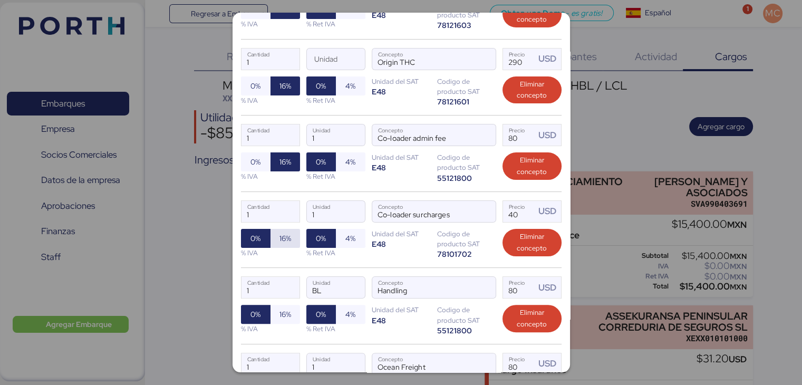
click at [291, 239] on span "16%" at bounding box center [285, 238] width 30 height 19
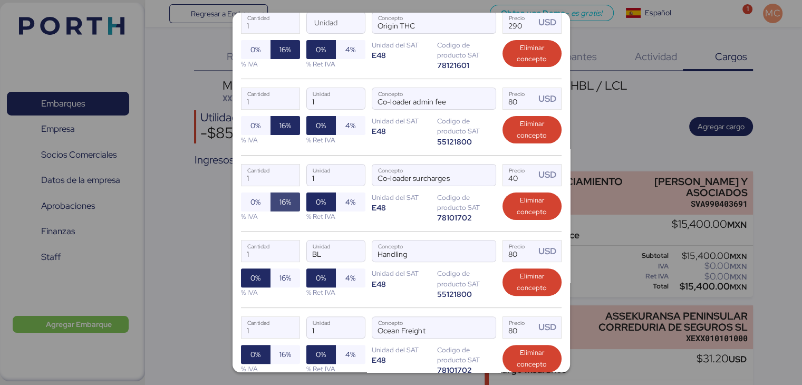
scroll to position [282, 0]
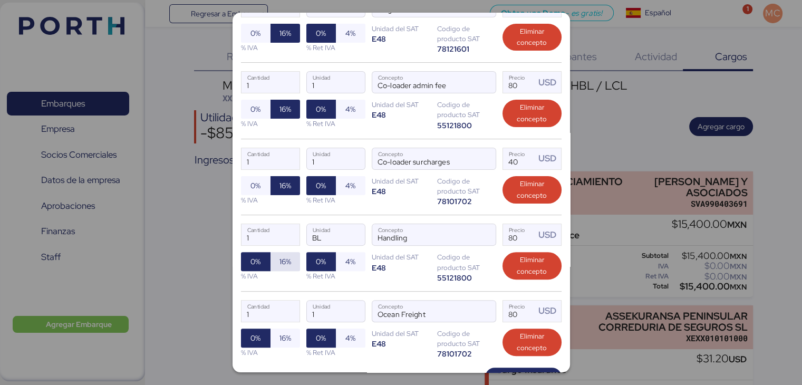
click at [283, 260] on span "16%" at bounding box center [285, 261] width 12 height 13
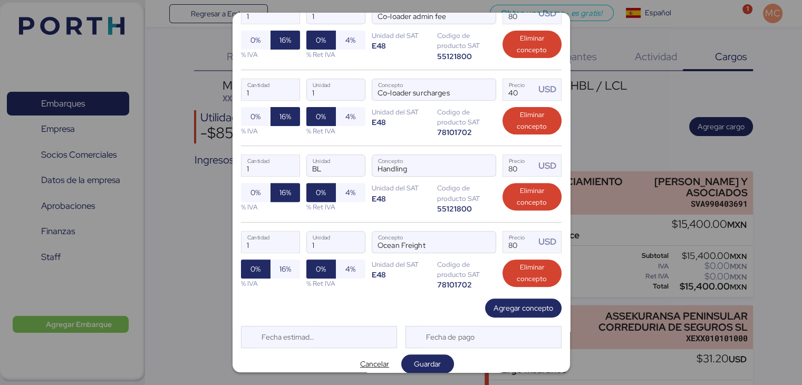
scroll to position [358, 0]
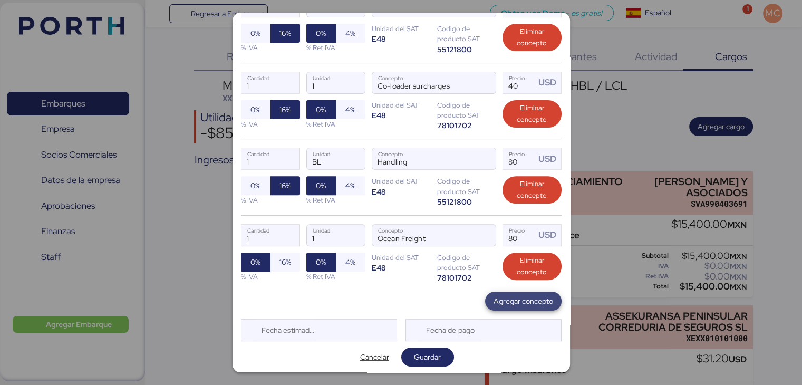
click at [496, 296] on span "Agregar concepto" at bounding box center [523, 301] width 60 height 13
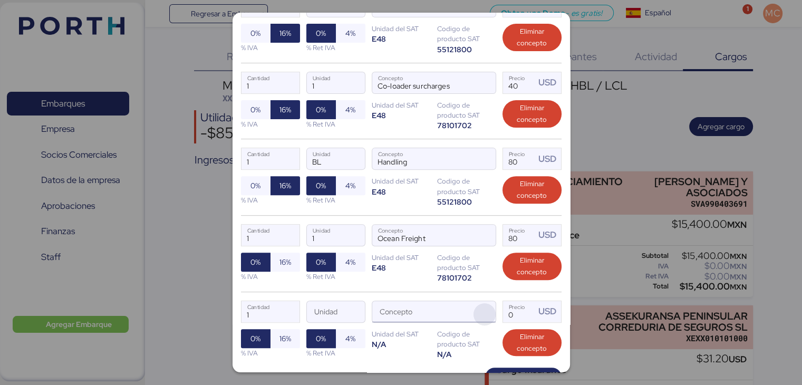
click at [481, 315] on span "button" at bounding box center [484, 314] width 22 height 22
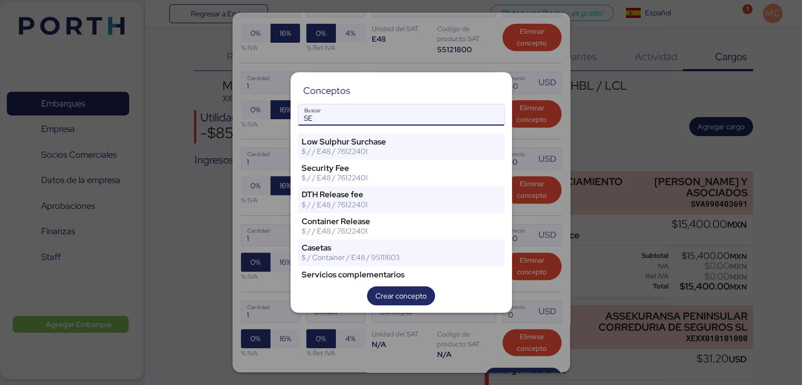
type input "S"
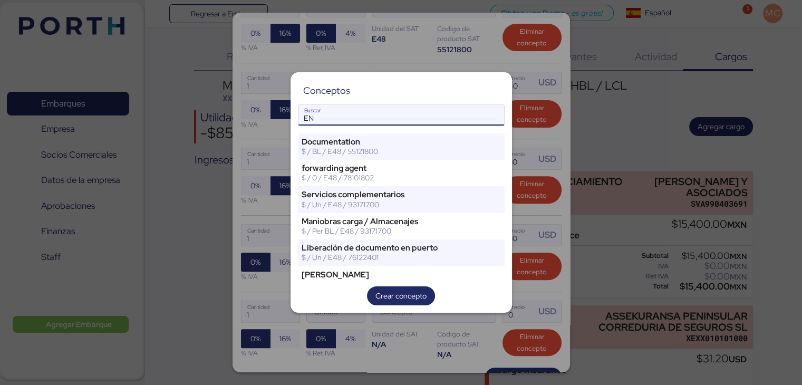
type input "E"
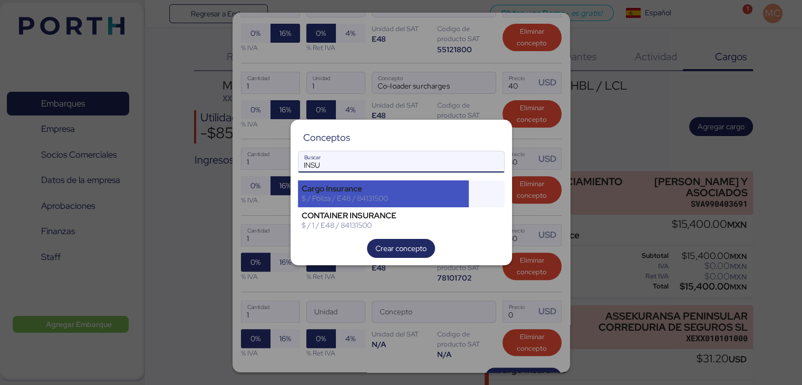
type input "INSU"
click at [421, 190] on div "Cargo Insurance" at bounding box center [384, 188] width 164 height 9
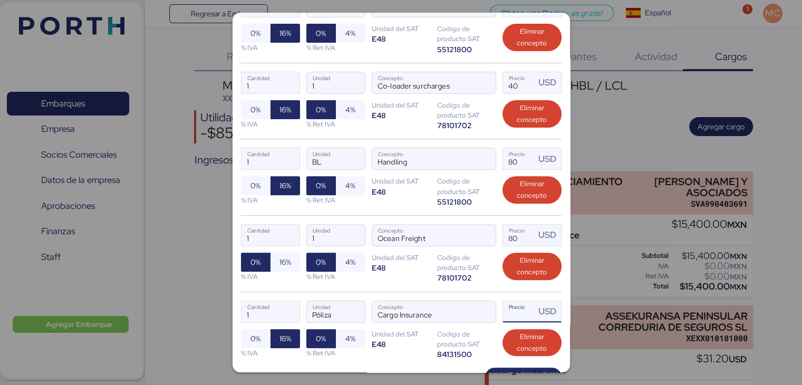
click at [506, 312] on input "Precio USD" at bounding box center [519, 311] width 33 height 21
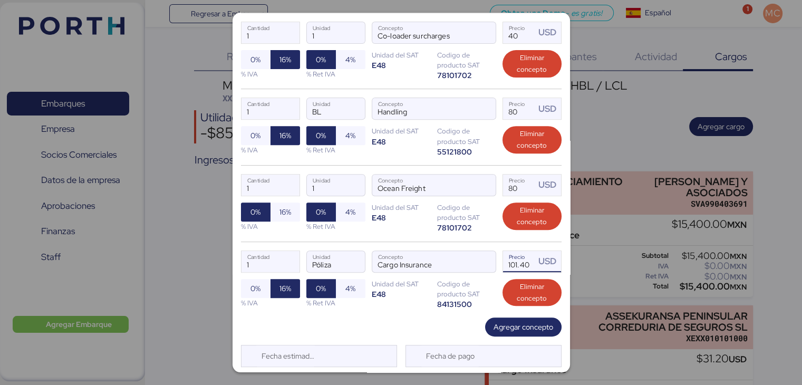
scroll to position [434, 0]
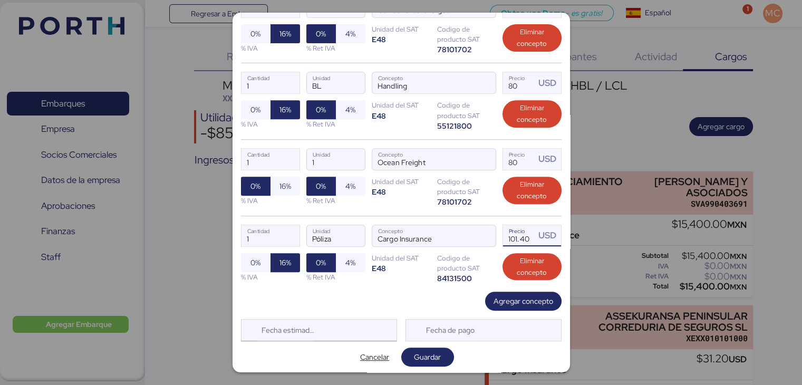
type input "101.4"
click at [344, 336] on div "Fecha estimada de pago" at bounding box center [319, 330] width 156 height 22
click at [496, 353] on div "Cancelar Guardar" at bounding box center [401, 356] width 321 height 19
click at [424, 356] on span "Guardar" at bounding box center [427, 357] width 27 height 13
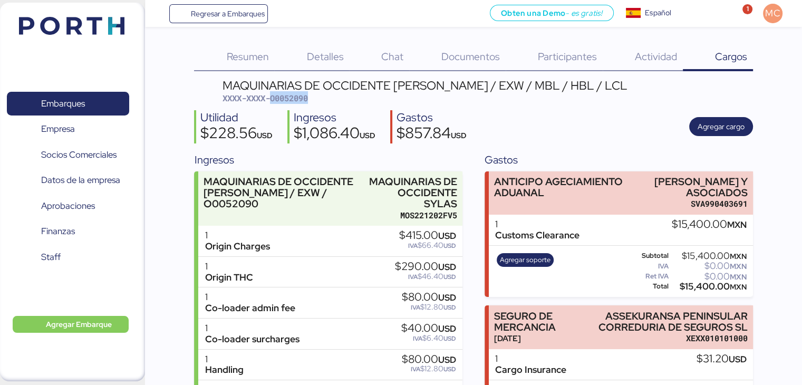
drag, startPoint x: 323, startPoint y: 94, endPoint x: 273, endPoint y: 96, distance: 49.6
click at [273, 96] on div "MAQUINARIAS DE OCCIDENTE SYLAS - SANTOS / EXW / MBL / HBL / LCL XXXX-XXXX-O0052…" at bounding box center [424, 92] width 405 height 25
copy span "O0052090"
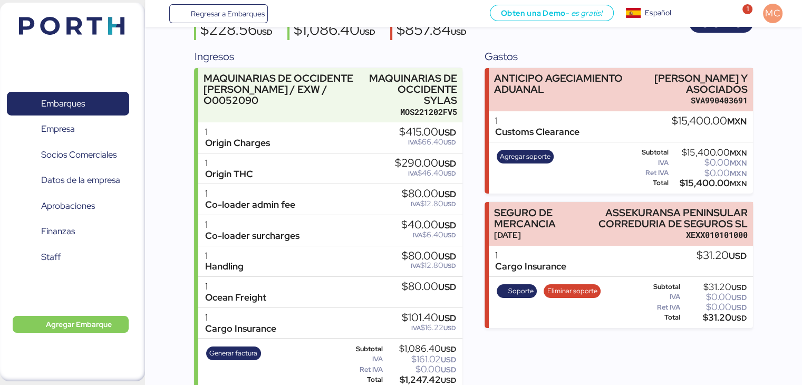
scroll to position [105, 0]
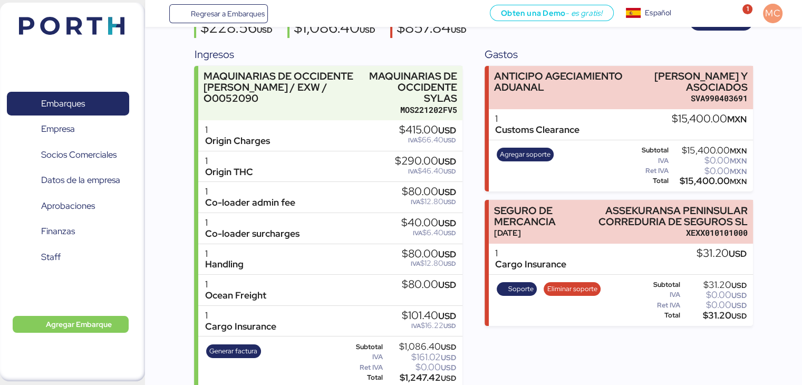
click at [297, 201] on div "1 Co-loader admin fee $80.00 USD IVA $12.80 USD" at bounding box center [330, 197] width 264 height 31
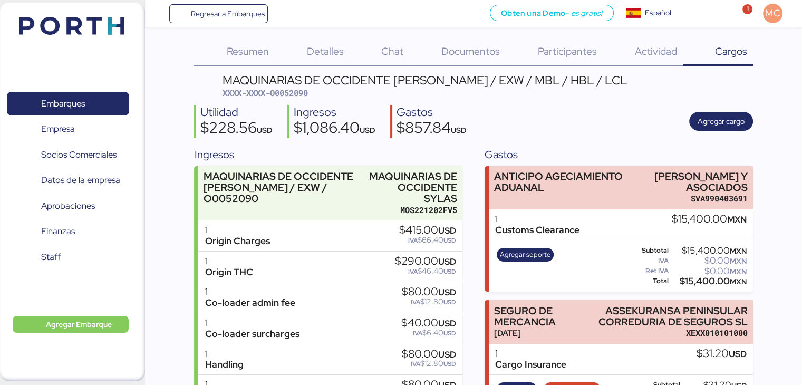
scroll to position [0, 0]
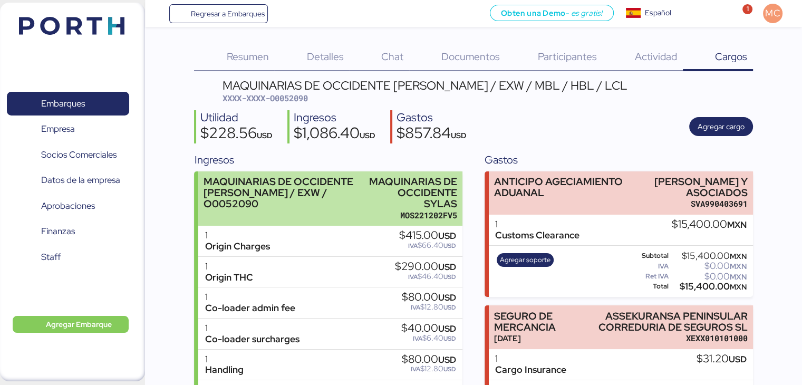
click at [318, 190] on div "MAQUINARIAS DE OCCIDENTE [PERSON_NAME] / EXW / O0052090" at bounding box center [283, 192] width 160 height 33
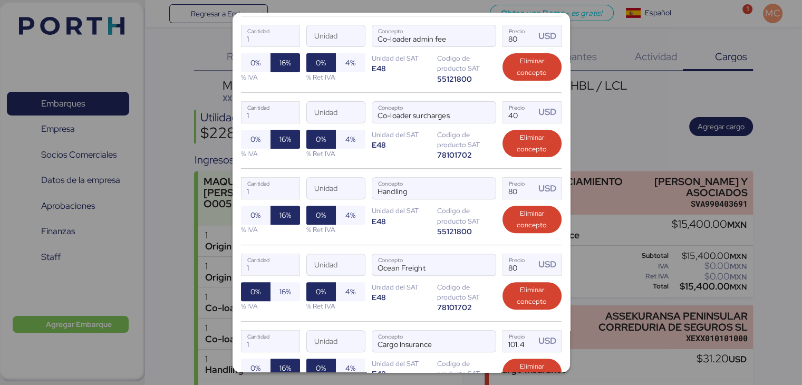
scroll to position [299, 0]
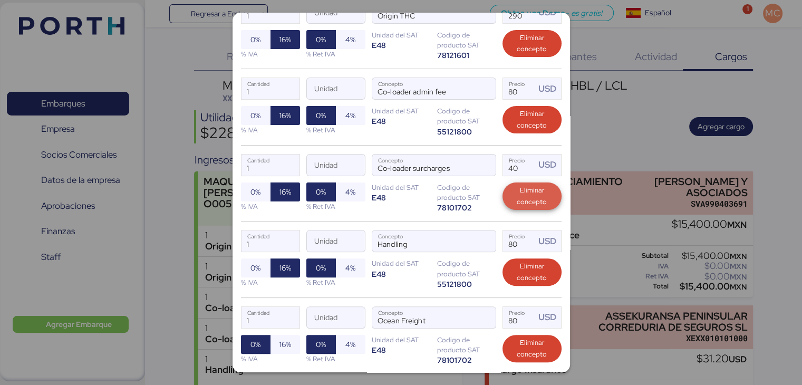
click at [511, 192] on span "Eliminar concepto" at bounding box center [532, 196] width 42 height 23
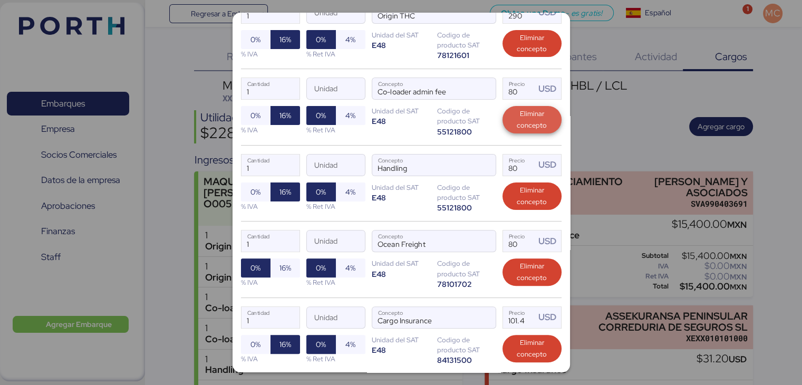
click at [528, 117] on span "Eliminar concepto" at bounding box center [532, 119] width 42 height 23
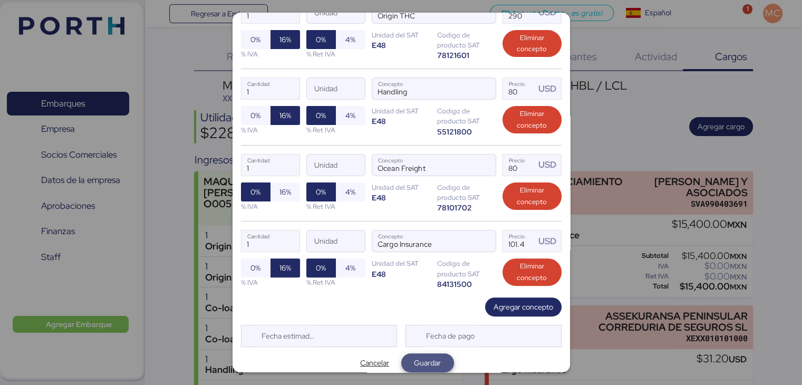
click at [431, 361] on span "Guardar" at bounding box center [427, 362] width 27 height 13
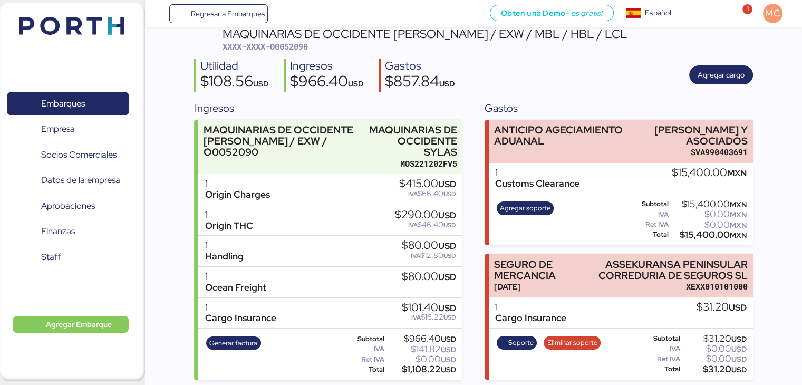
scroll to position [55, 0]
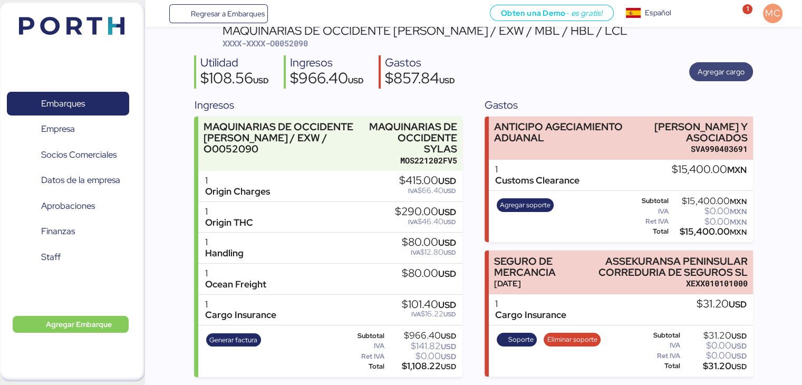
click at [738, 71] on span "Agregar cargo" at bounding box center [720, 71] width 47 height 13
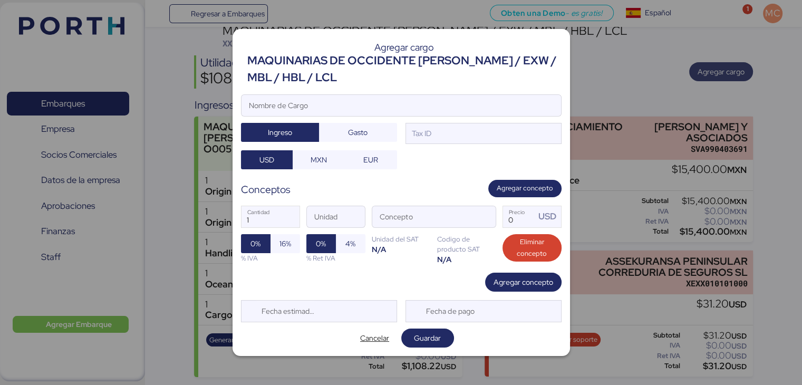
scroll to position [0, 0]
click at [382, 339] on span "Cancelar" at bounding box center [374, 338] width 29 height 13
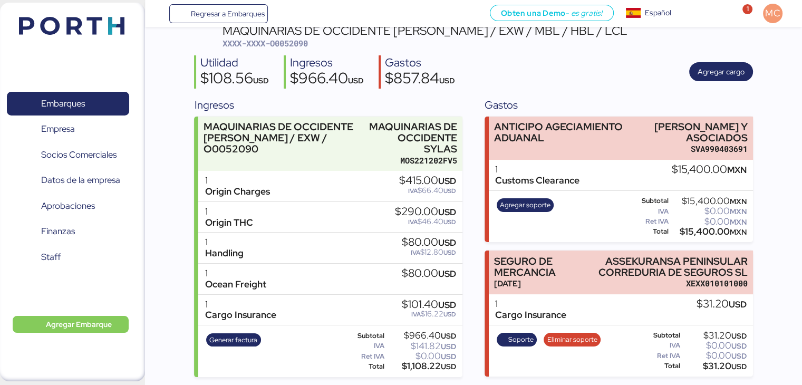
click at [367, 183] on div "1 Origin Charges $415.00 USD IVA $66.40 USD" at bounding box center [330, 186] width 264 height 31
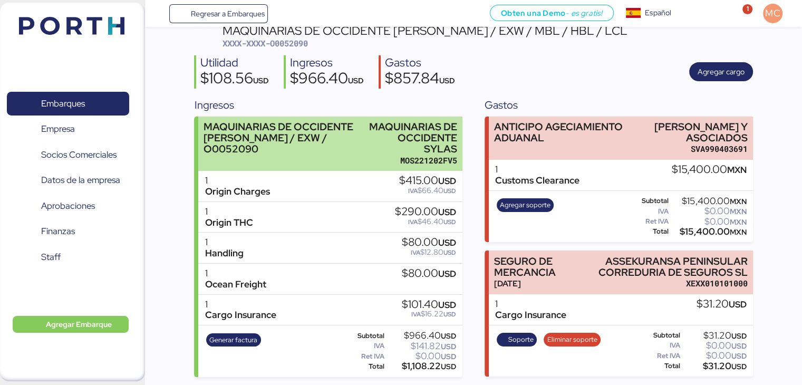
click at [374, 161] on div "MOS221202FV5" at bounding box center [413, 160] width 89 height 11
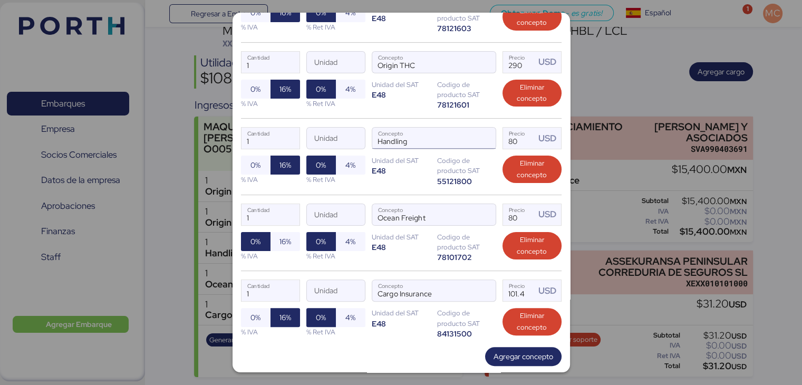
scroll to position [305, 0]
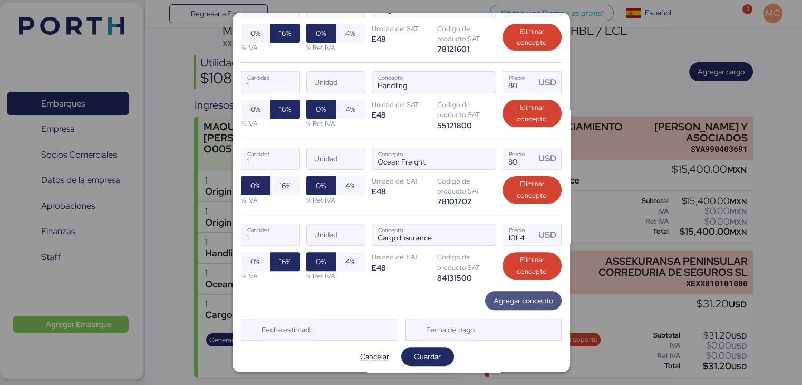
click at [501, 300] on span "Agregar concepto" at bounding box center [523, 300] width 60 height 13
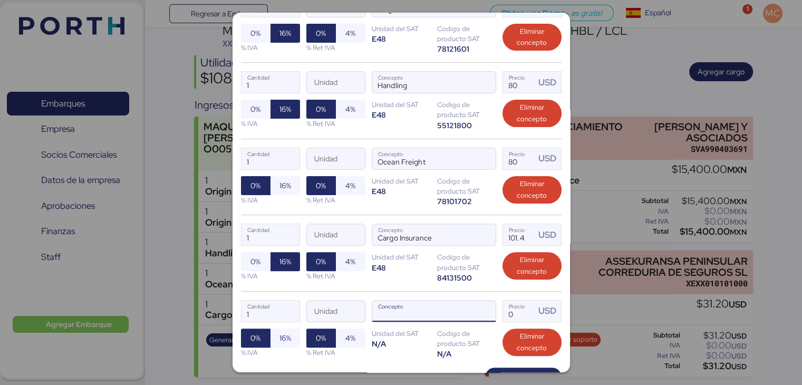
click at [416, 311] on input "Concepto" at bounding box center [421, 310] width 98 height 21
type input "c"
click at [479, 311] on span "button" at bounding box center [484, 314] width 22 height 22
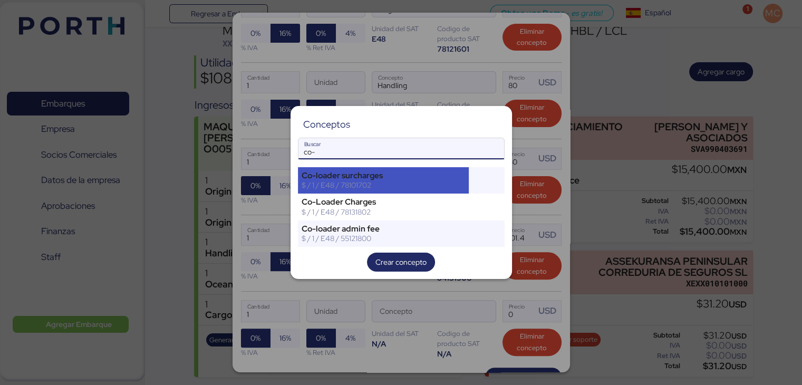
type input "co-"
click at [362, 183] on div "$ / 1 / E48 / 78101702" at bounding box center [384, 184] width 164 height 9
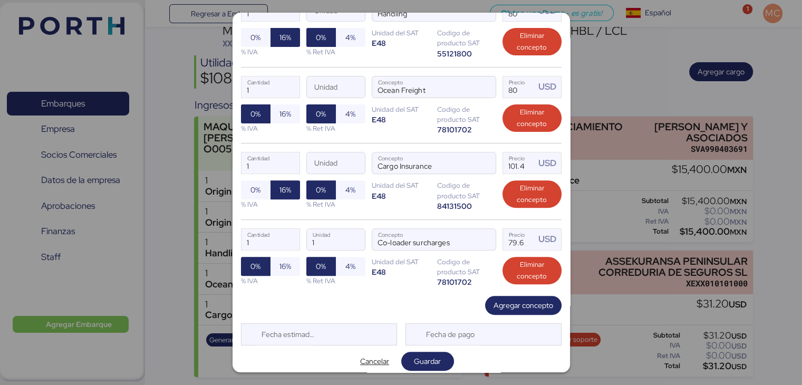
scroll to position [381, 0]
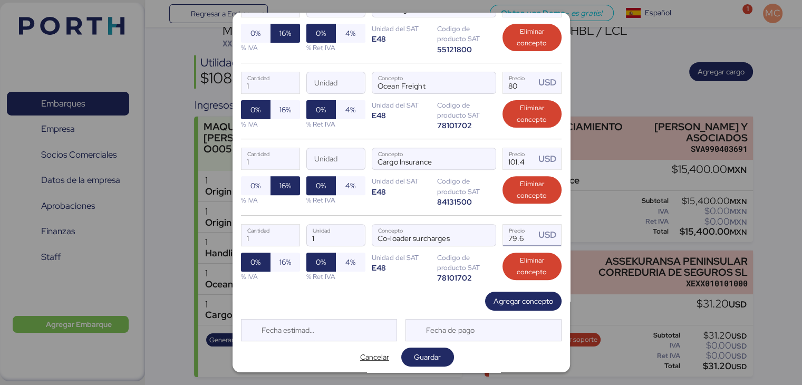
click at [503, 229] on input "79.6" at bounding box center [519, 235] width 33 height 21
type input "0"
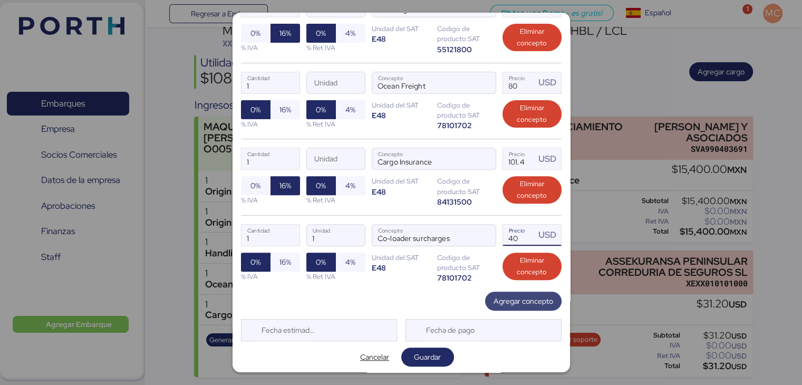
type input "40"
click at [501, 296] on span "Agregar concepto" at bounding box center [523, 301] width 60 height 13
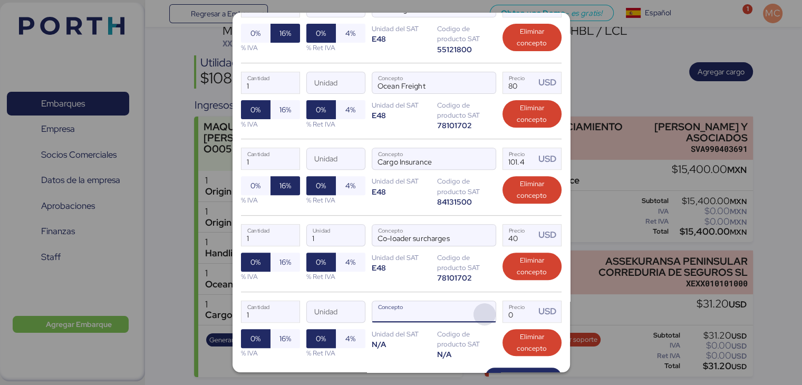
click at [480, 319] on span "button" at bounding box center [484, 314] width 22 height 22
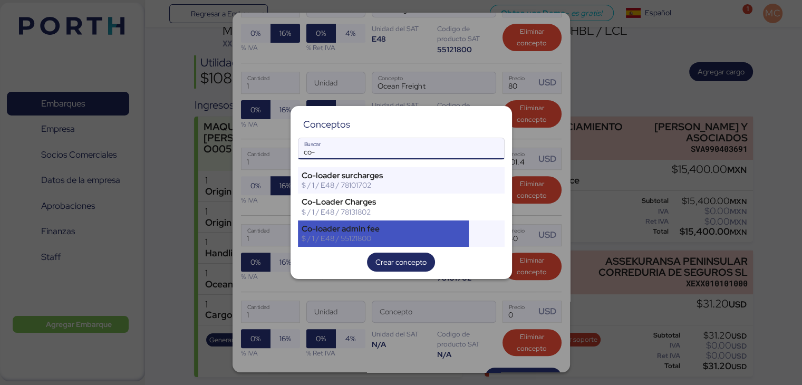
type input "co-"
click at [405, 237] on div "$ / 1 / E48 / 55121800" at bounding box center [384, 238] width 164 height 9
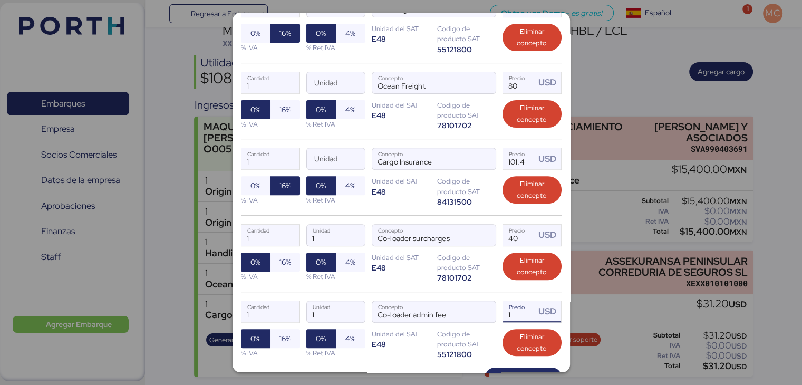
drag, startPoint x: 522, startPoint y: 316, endPoint x: 515, endPoint y: 317, distance: 7.5
click at [515, 317] on input "1" at bounding box center [519, 311] width 33 height 21
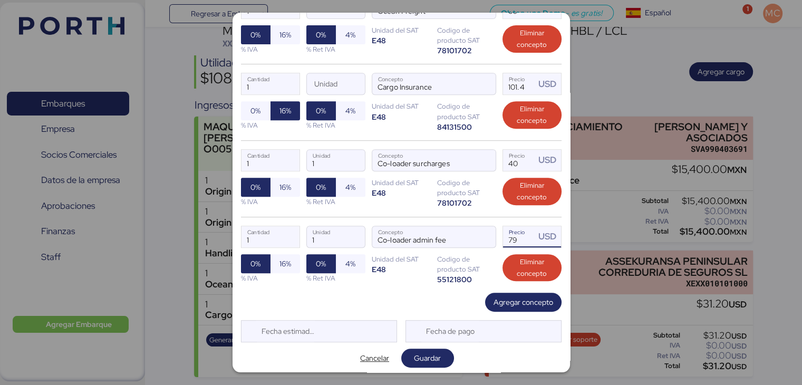
scroll to position [457, 0]
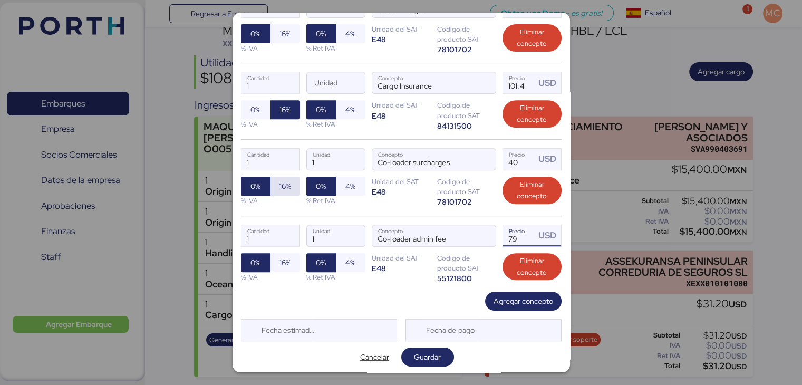
type input "79"
click at [279, 183] on span "16%" at bounding box center [285, 186] width 12 height 13
click at [283, 261] on span "16%" at bounding box center [285, 262] width 12 height 13
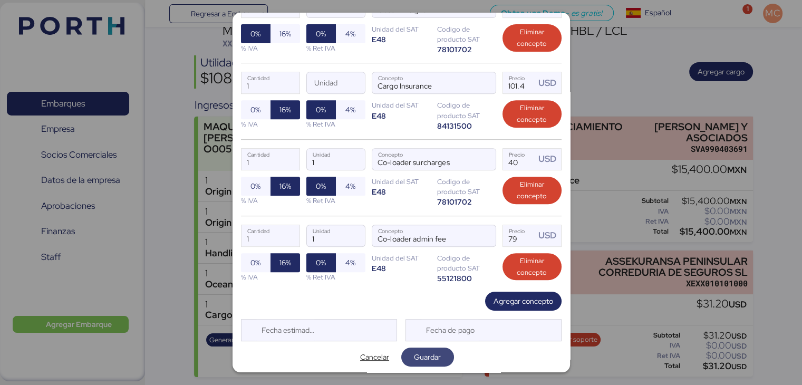
click at [432, 356] on span "Guardar" at bounding box center [427, 357] width 27 height 13
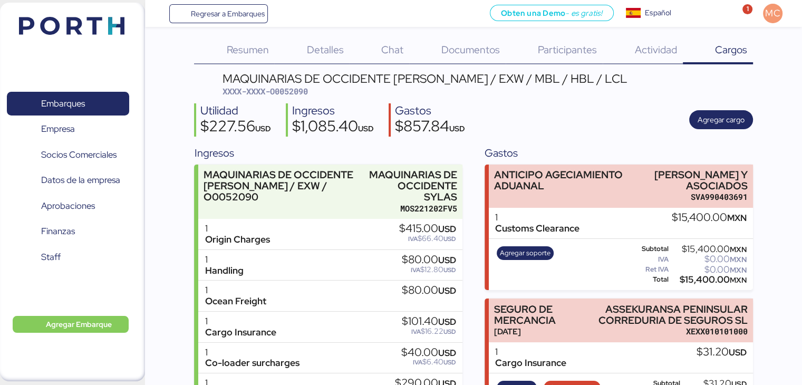
scroll to position [0, 0]
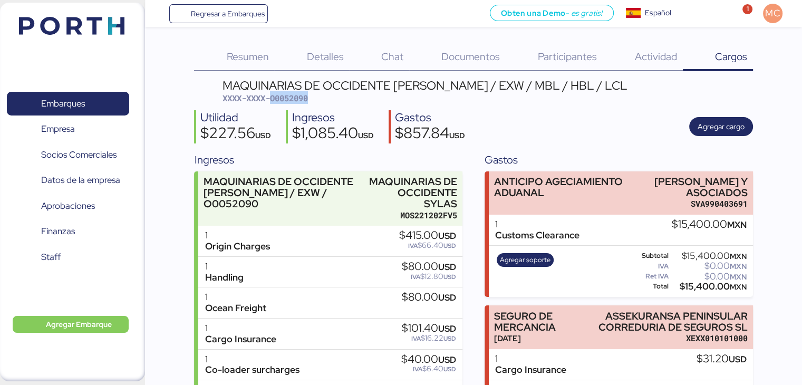
drag, startPoint x: 312, startPoint y: 96, endPoint x: 273, endPoint y: 98, distance: 39.0
click at [273, 98] on div "MAQUINARIAS DE OCCIDENTE SYLAS - SANTOS / EXW / MBL / HBL / LCL XXXX-XXXX-O0052…" at bounding box center [424, 92] width 405 height 25
copy span "O0052090"
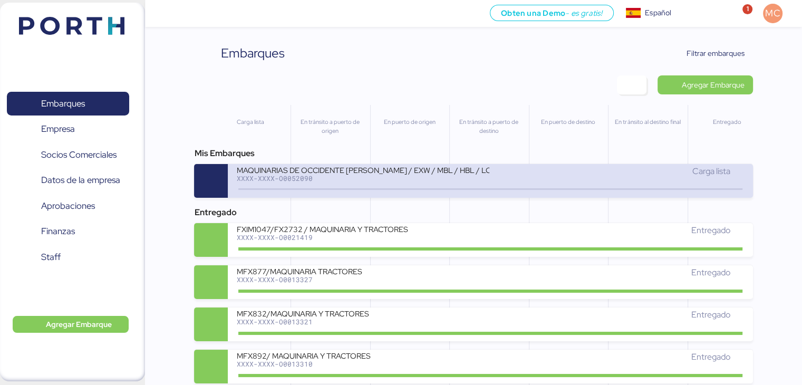
click at [430, 174] on div "MAQUINARIAS DE OCCIDENTE [PERSON_NAME] / EXW / MBL / HBL / LCL" at bounding box center [362, 169] width 253 height 9
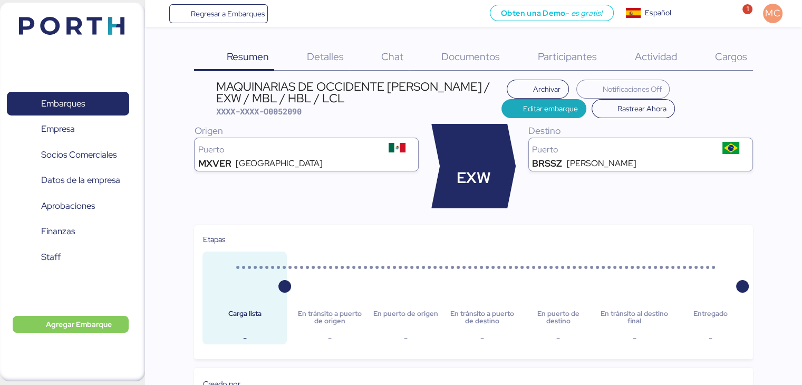
click at [728, 60] on span "Cargos" at bounding box center [731, 57] width 32 height 14
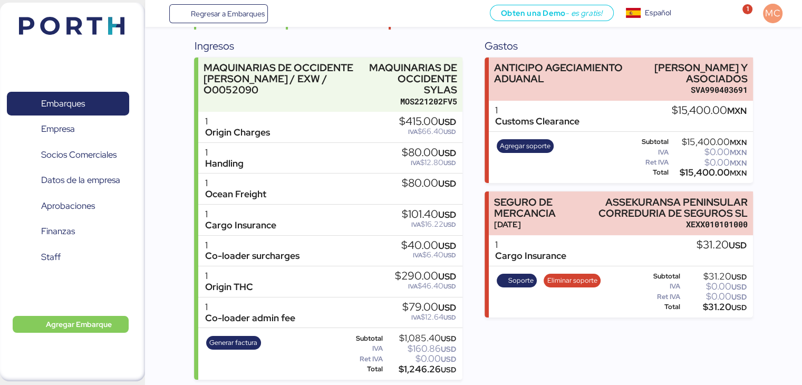
scroll to position [116, 0]
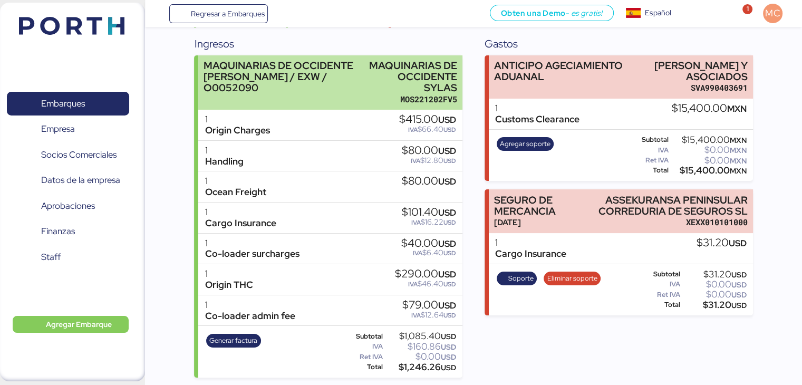
click at [357, 95] on div "MAQUINARIAS DE OCCIDENTE [PERSON_NAME] / EXW / O0052090" at bounding box center [283, 82] width 160 height 45
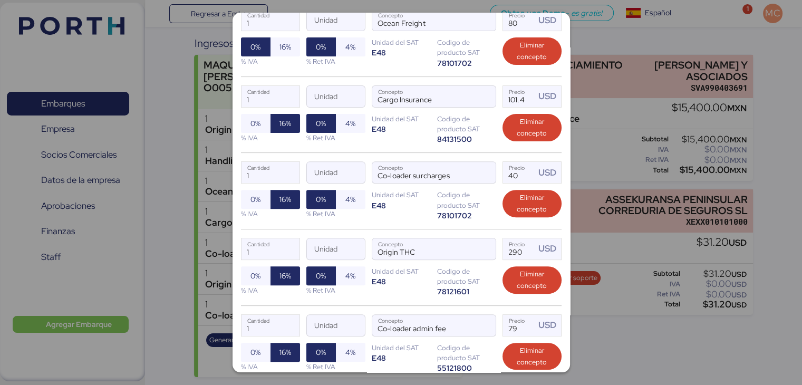
scroll to position [422, 0]
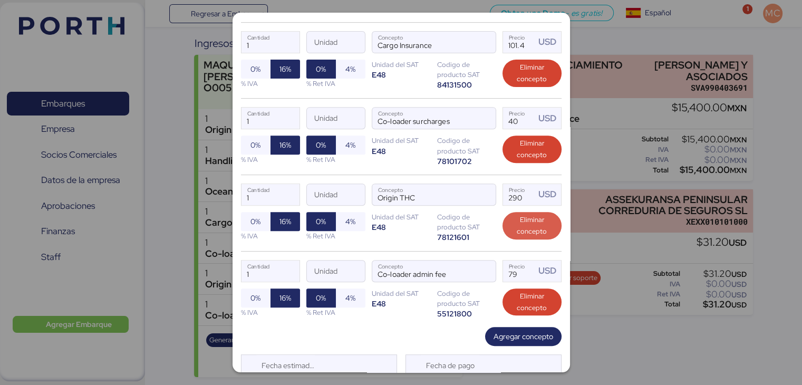
click at [520, 216] on span "Eliminar concepto" at bounding box center [532, 225] width 42 height 23
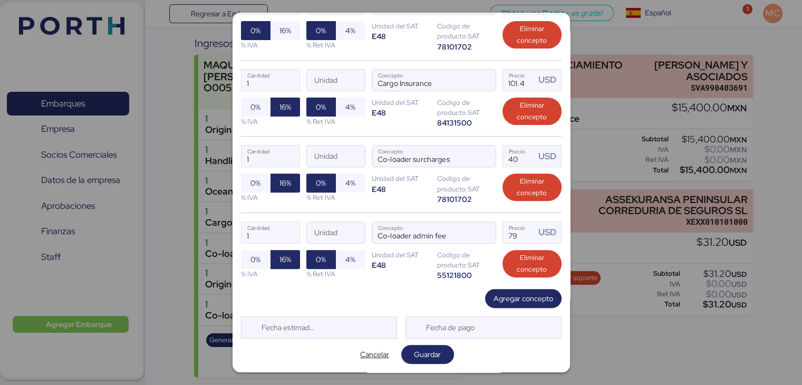
scroll to position [381, 0]
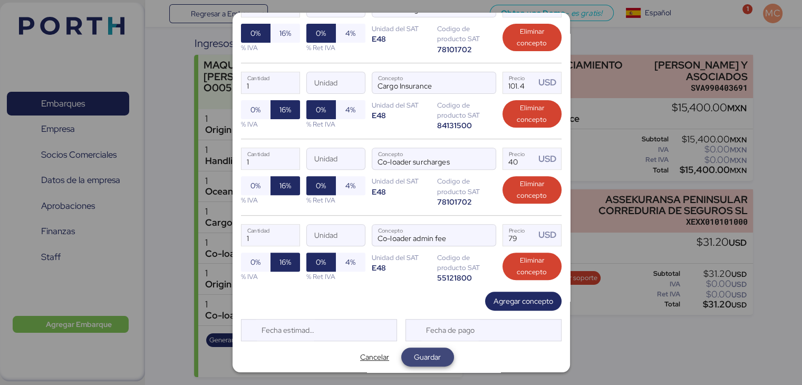
click at [431, 358] on span "Guardar" at bounding box center [427, 357] width 27 height 13
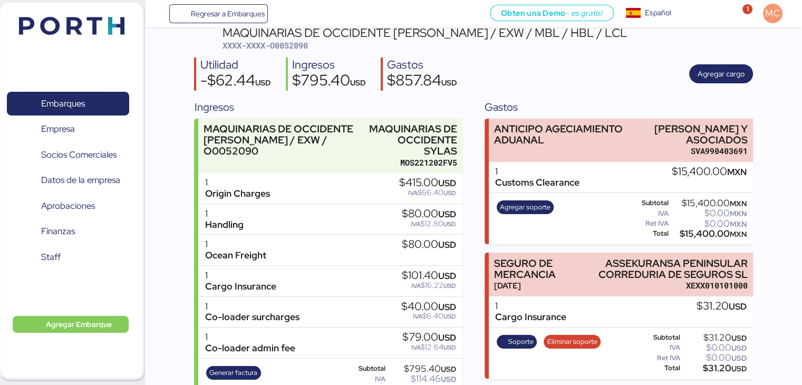
scroll to position [85, 0]
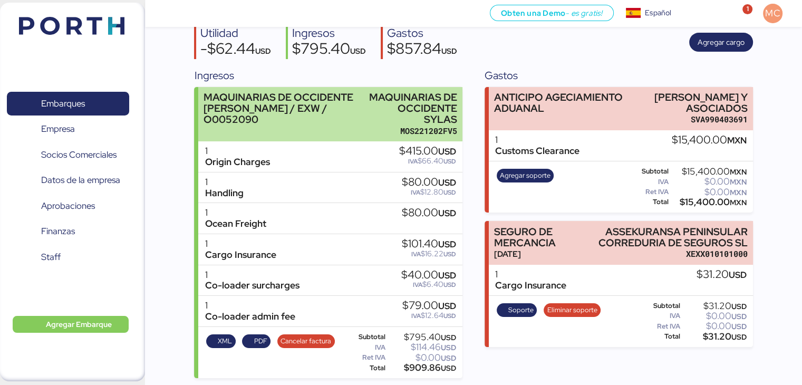
scroll to position [85, 0]
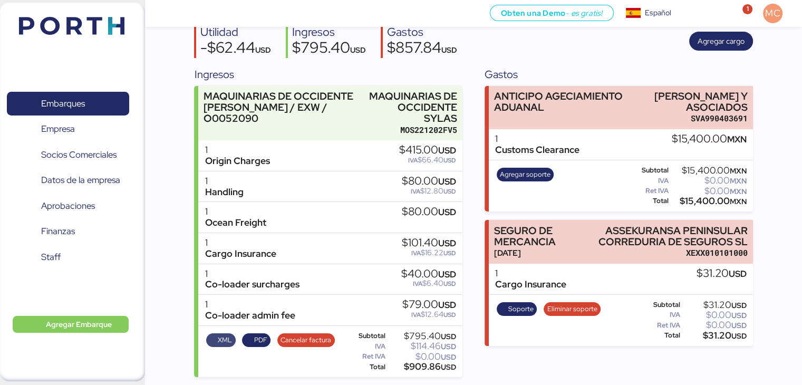
click at [225, 340] on span "XML" at bounding box center [225, 340] width 14 height 12
click at [254, 339] on span "PDF" at bounding box center [260, 340] width 13 height 12
